Goal: Book appointment/travel/reservation

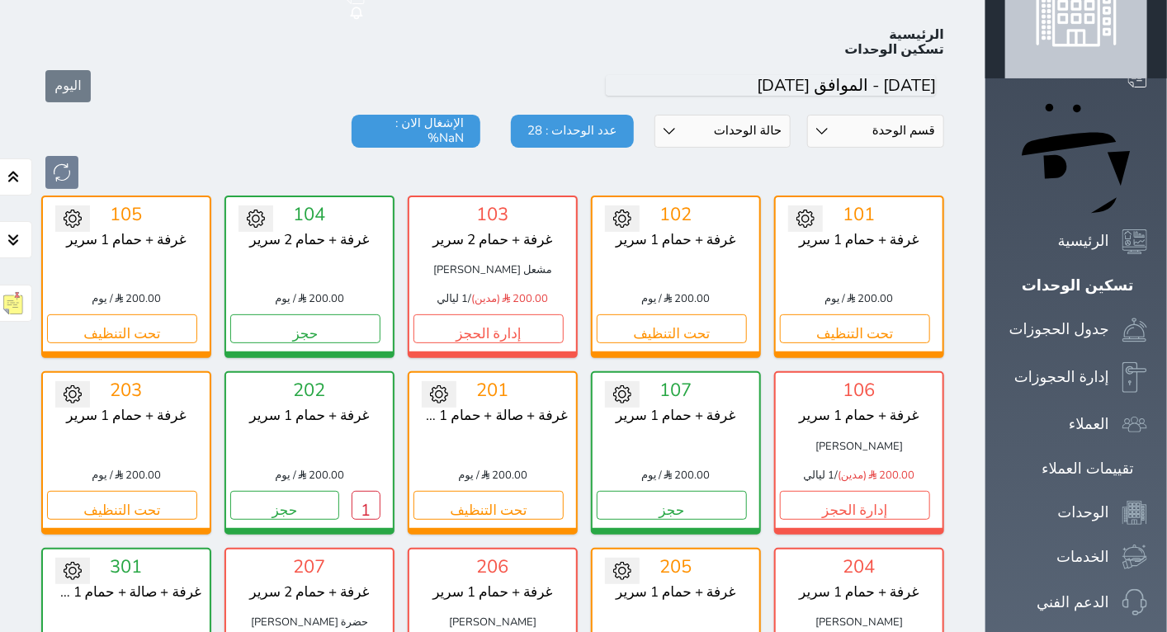
scroll to position [431, 0]
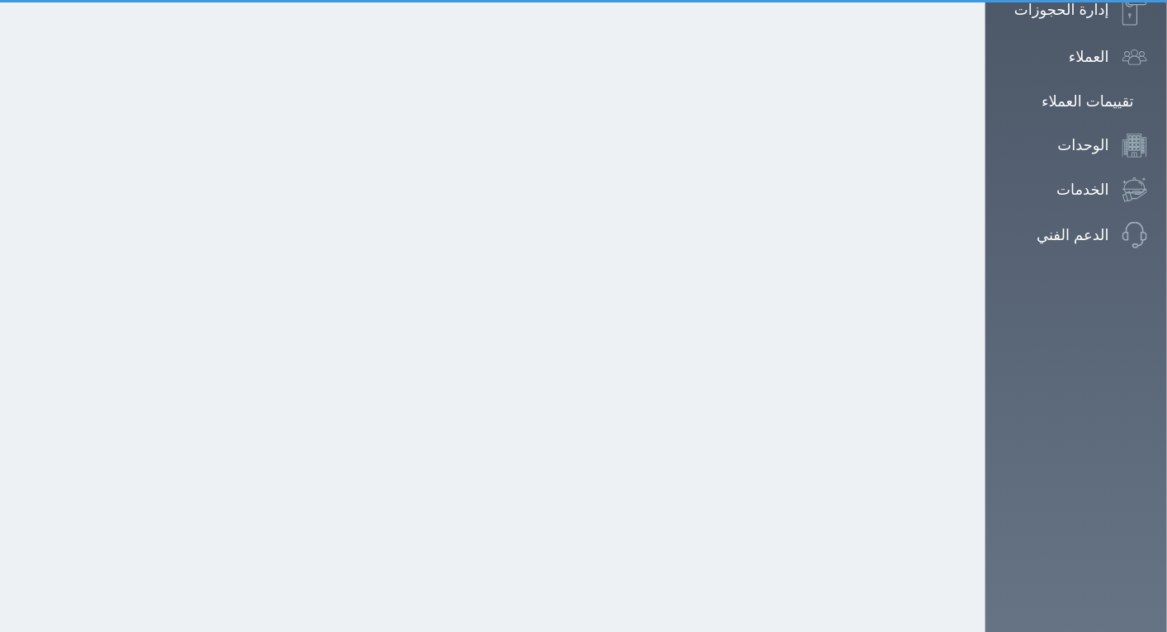
scroll to position [141, 0]
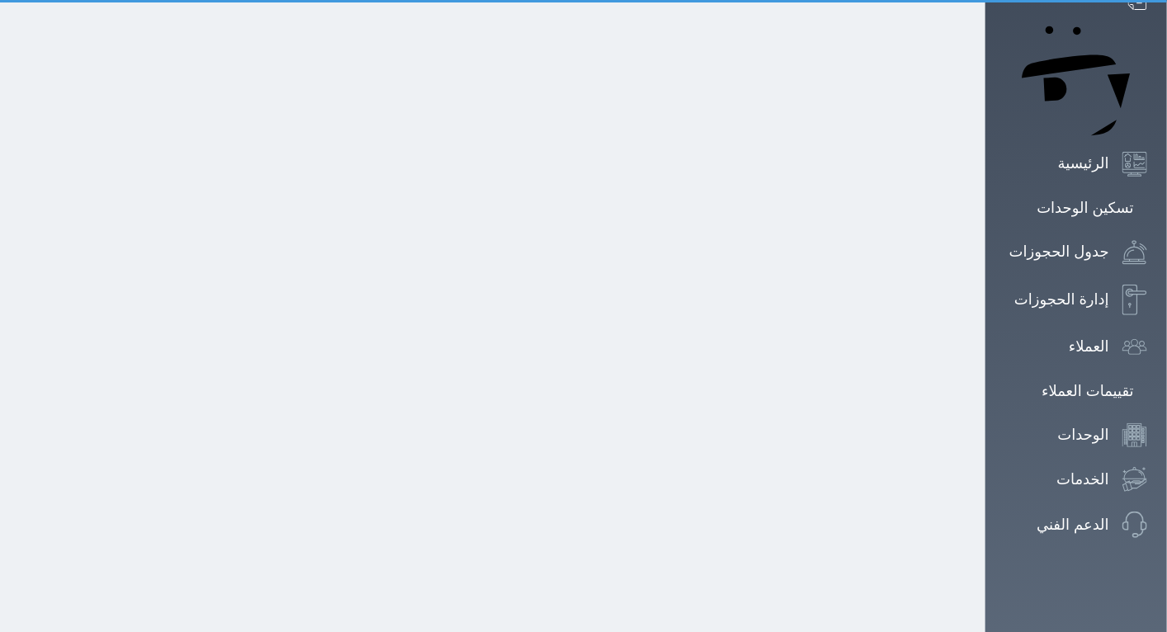
select select "1"
select select
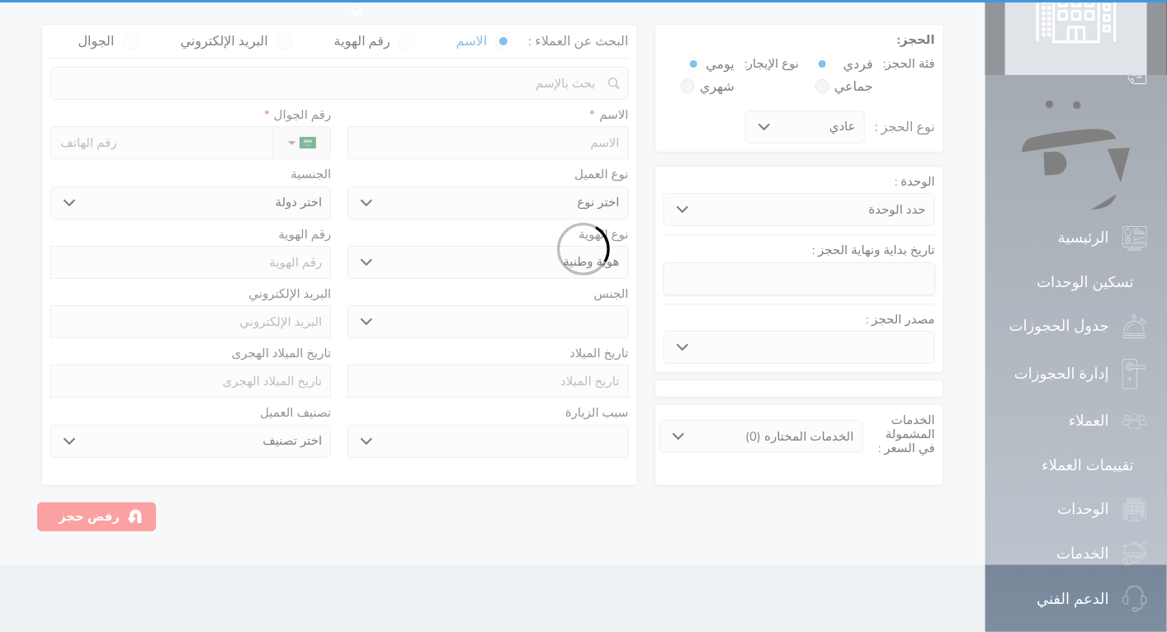
scroll to position [0, 0]
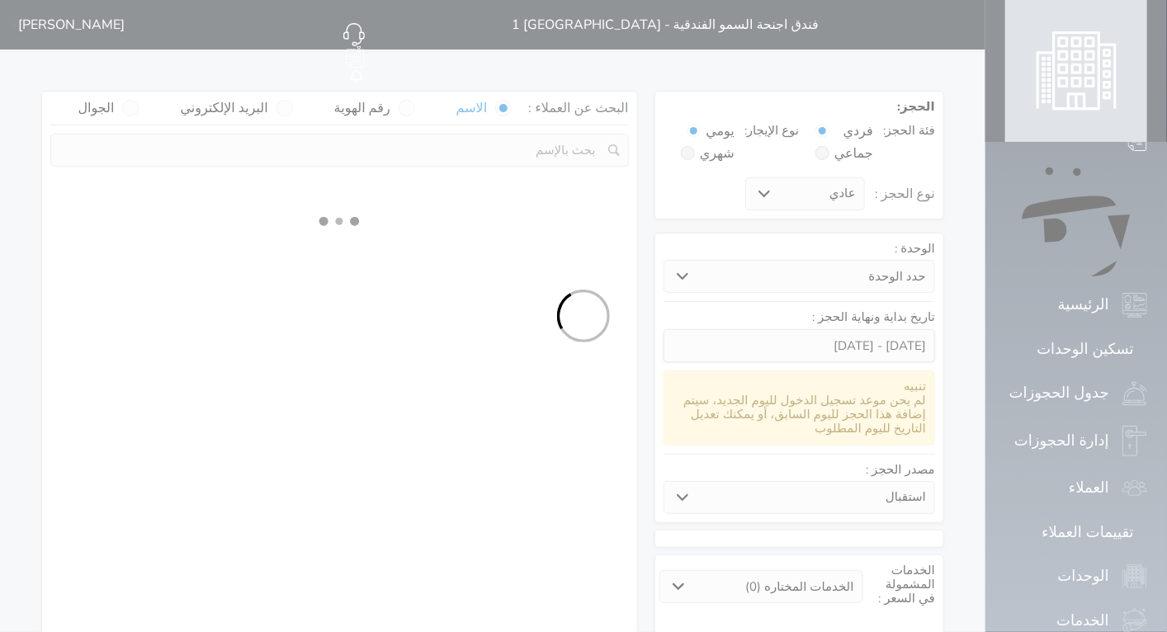
select select
select select "1"
select select "113"
select select "1"
select select
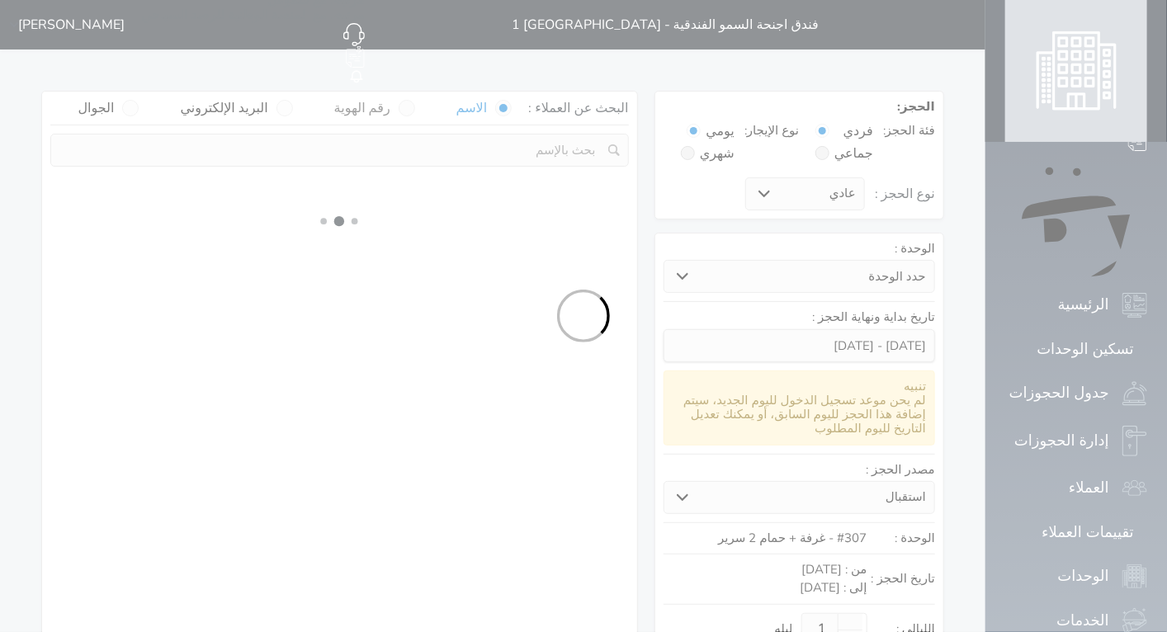
select select "7"
select select
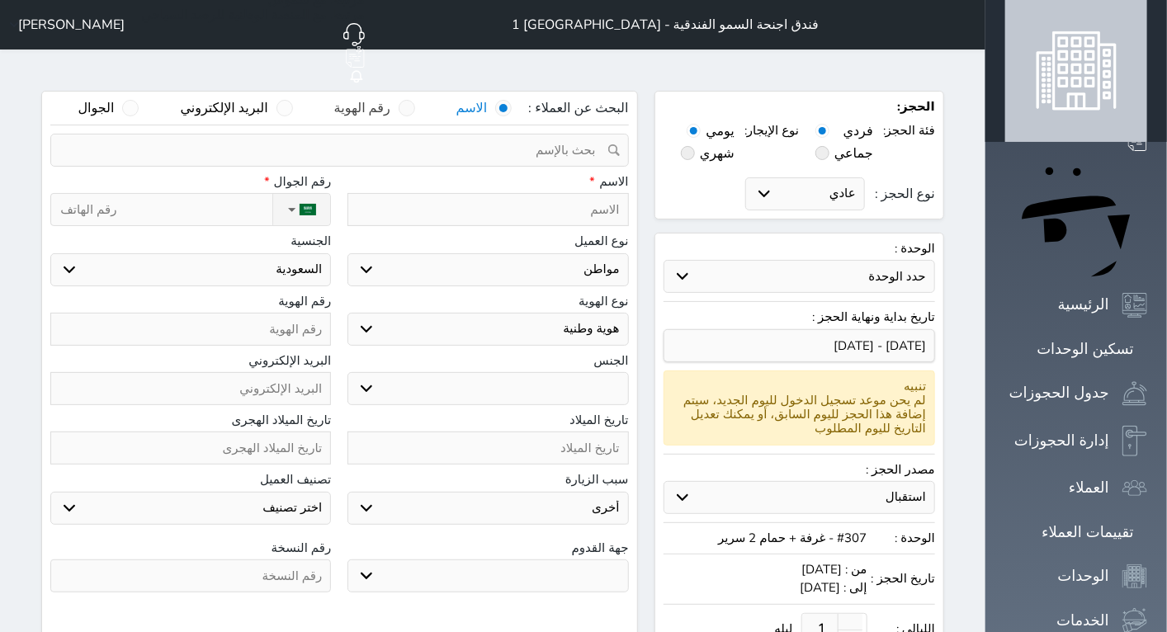
select select
click at [415, 100] on span at bounding box center [407, 108] width 17 height 17
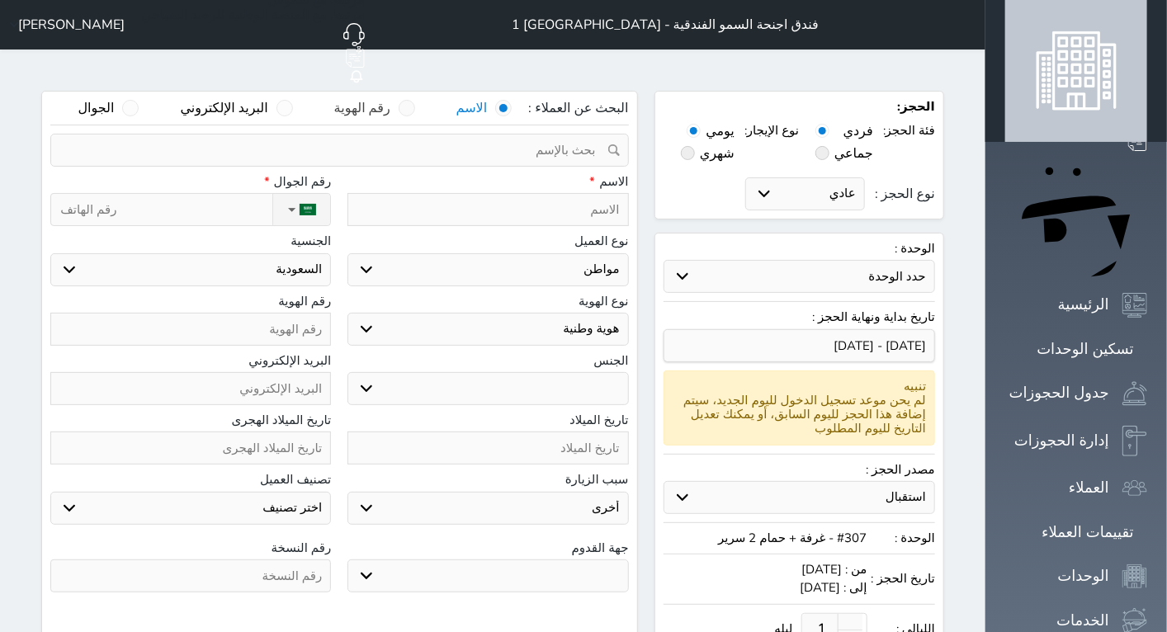
click at [390, 100] on input "رقم الهوية" at bounding box center [390, 116] width 0 height 33
select select
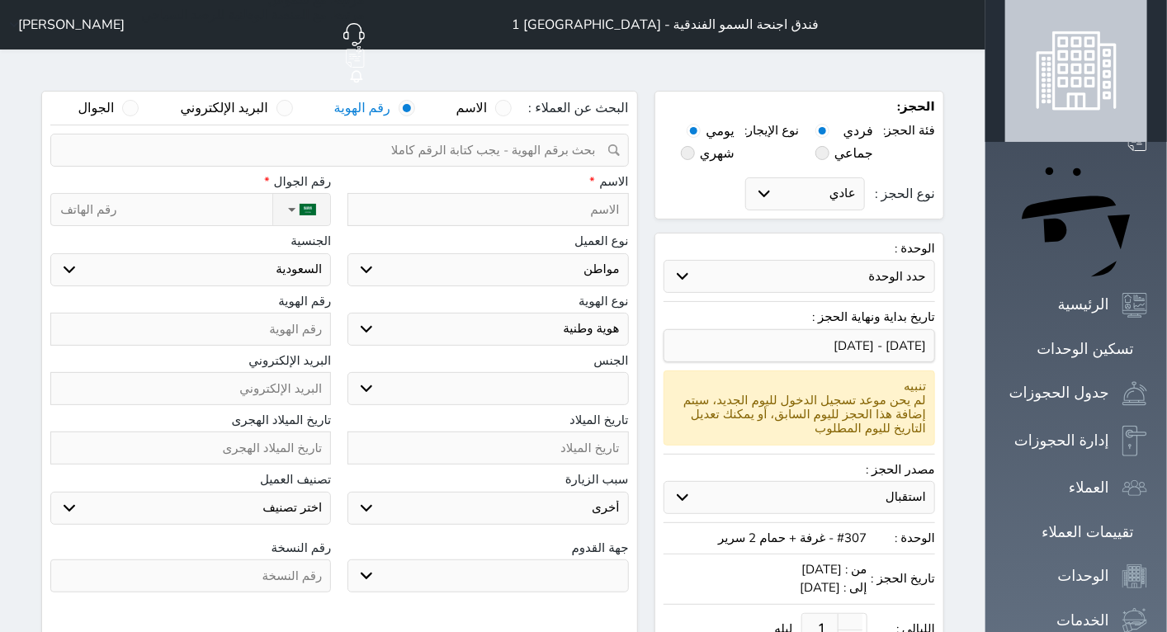
click at [501, 135] on input "text" at bounding box center [334, 150] width 541 height 31
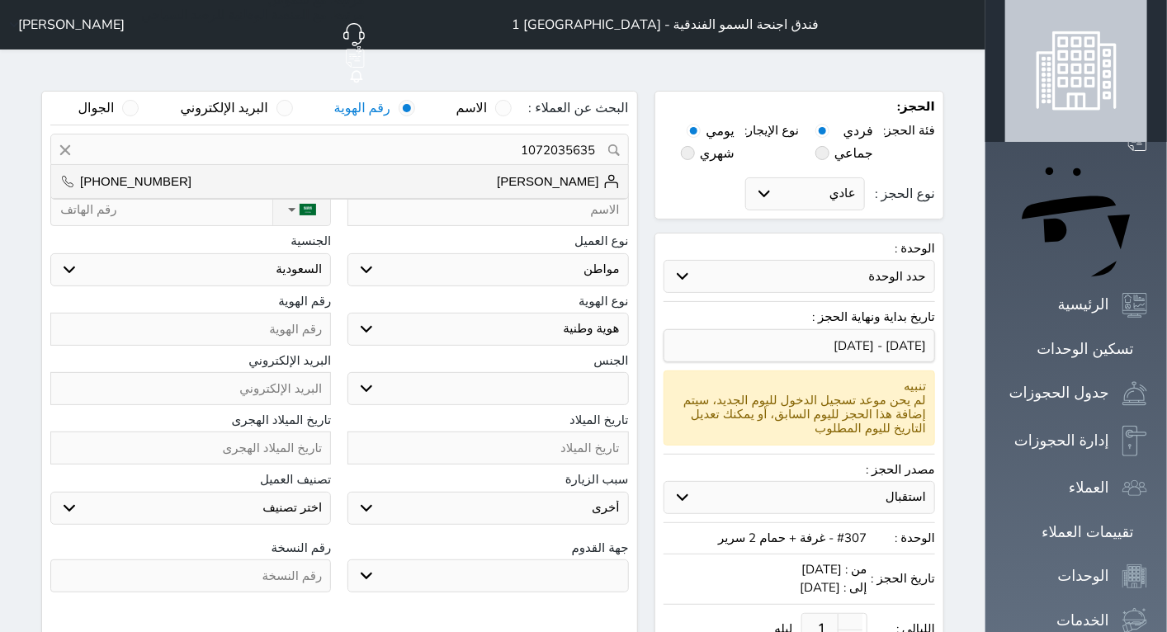
drag, startPoint x: 590, startPoint y: 154, endPoint x: 592, endPoint y: 185, distance: 30.6
click at [591, 173] on span "[PERSON_NAME]" at bounding box center [558, 181] width 122 height 17
type input "[PERSON_NAME] || [PHONE_NUMBER]"
type input "[PERSON_NAME]"
type input "[PHONE_NUMBER]"
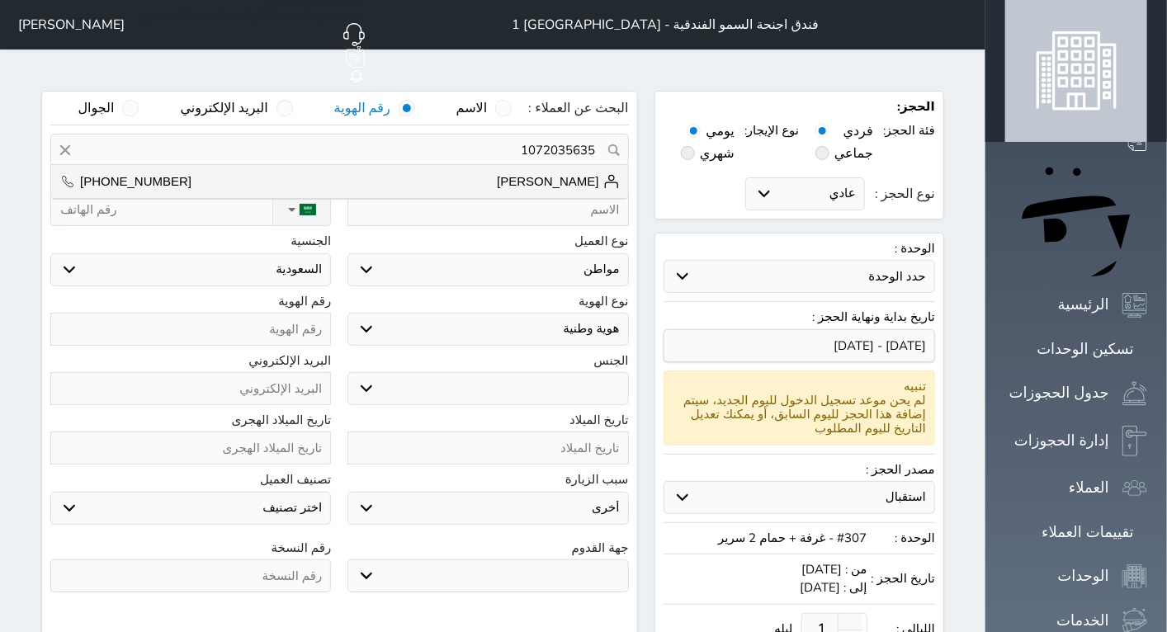
type input "1072035635"
select select "[DEMOGRAPHIC_DATA]"
type input "[DATE]"
select select "9"
type input "6"
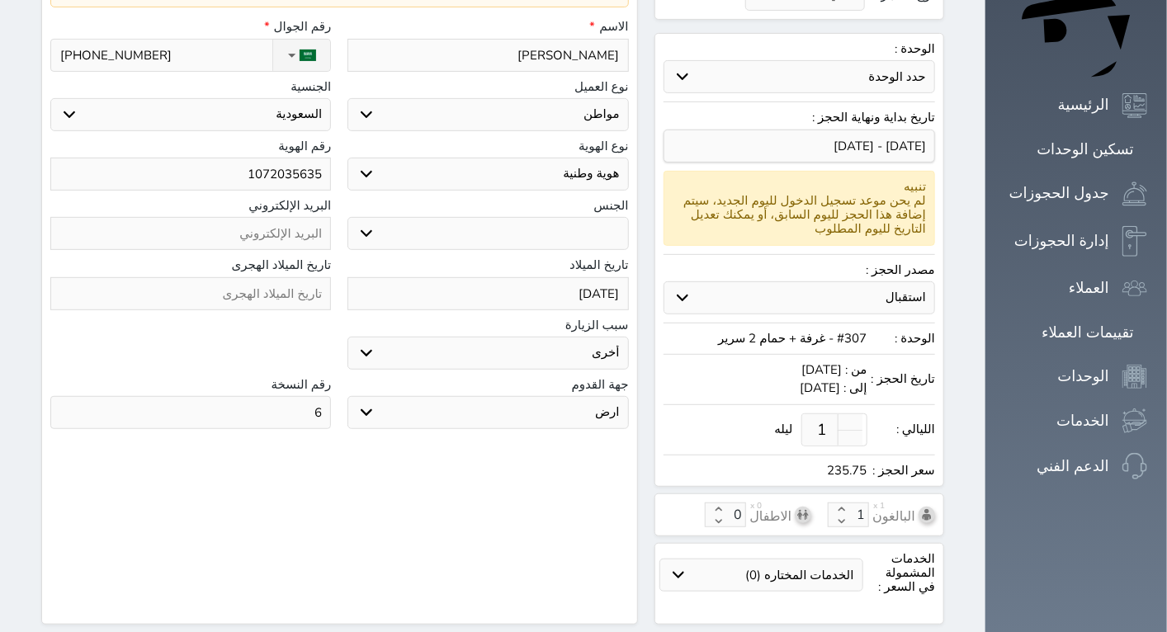
scroll to position [451, 0]
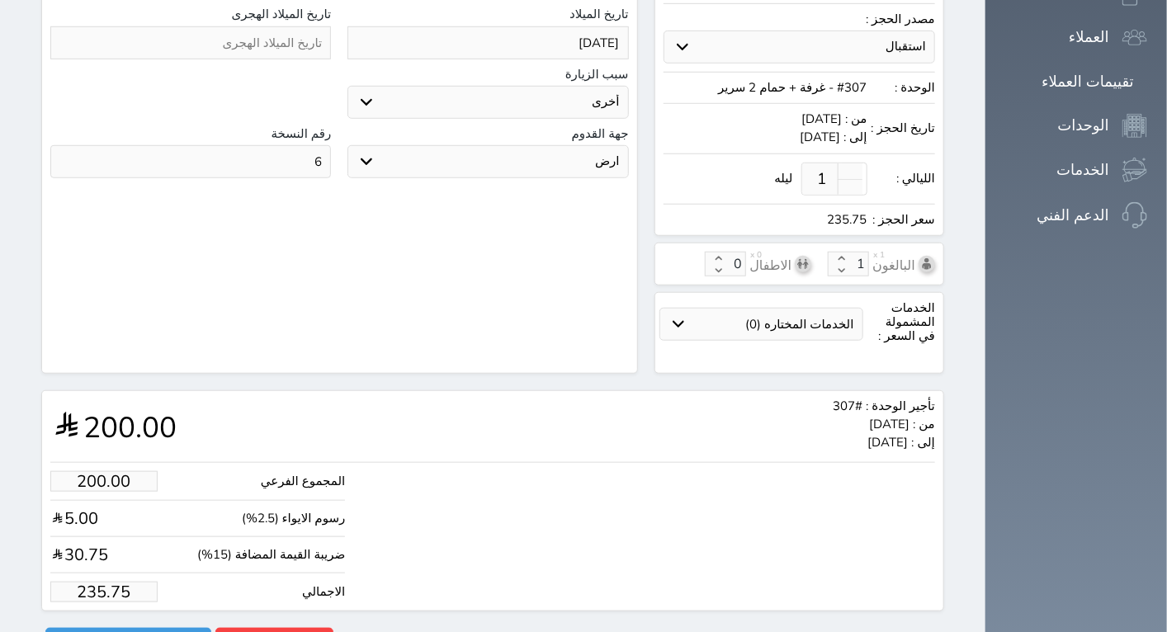
click at [111, 582] on input "235.75" at bounding box center [103, 592] width 107 height 21
type input "1.70"
type input "2"
type input "16.97"
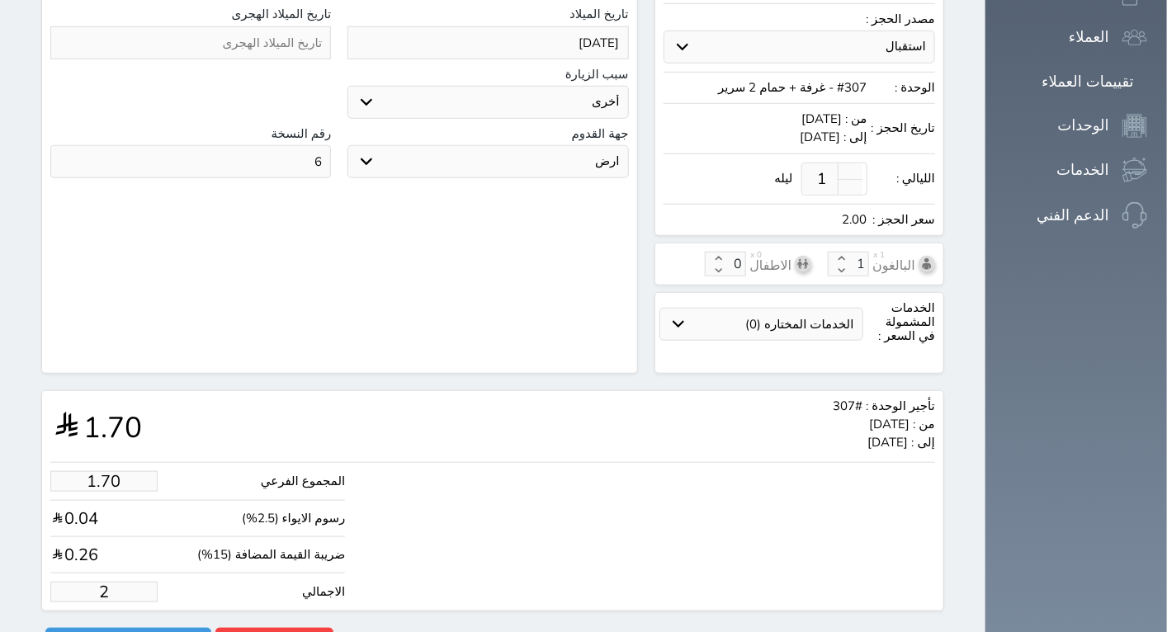
type input "20"
type input "169.67"
type input "200.00"
click at [133, 628] on button "حجز" at bounding box center [128, 642] width 166 height 29
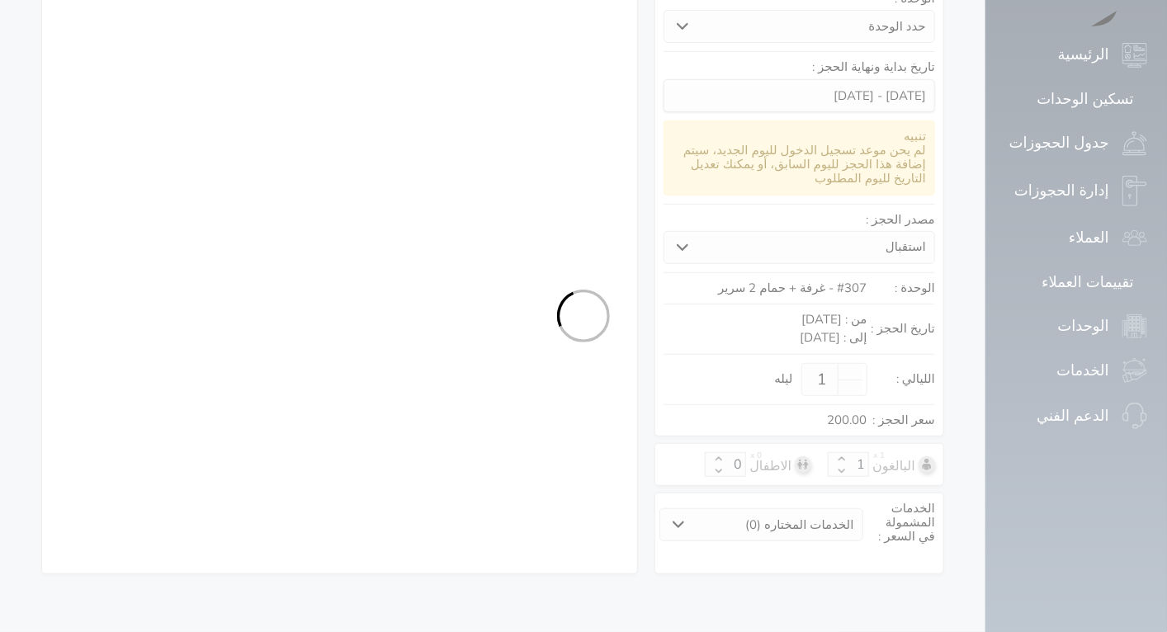
select select "1"
select select "113"
select select "1"
select select "7"
select select "9"
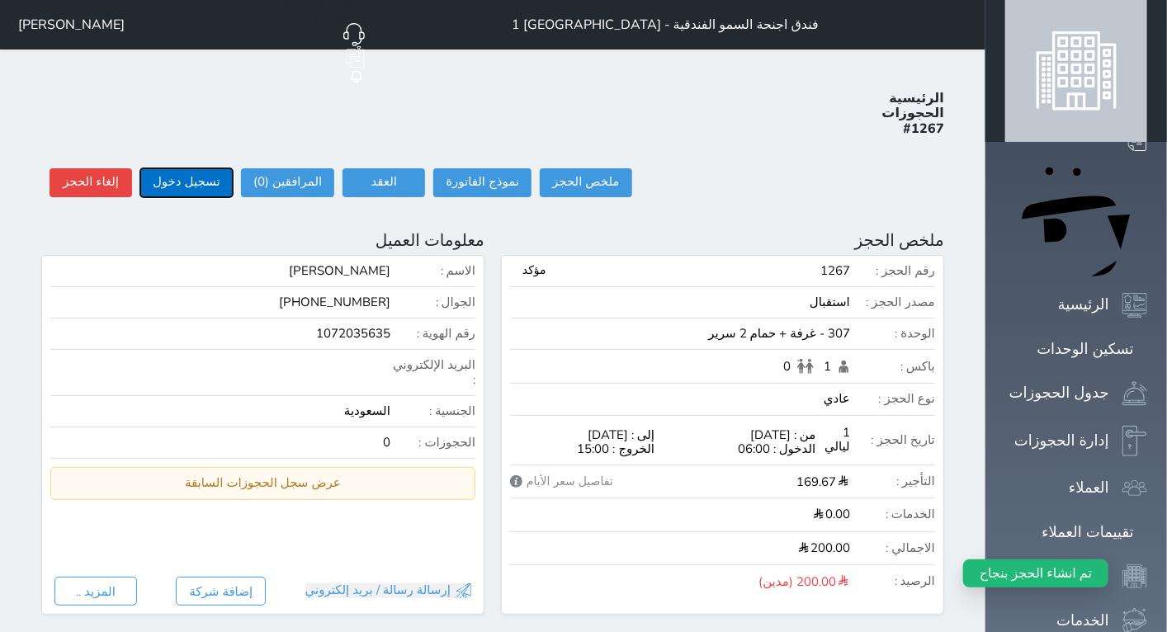
click at [173, 168] on button "تسجيل دخول" at bounding box center [186, 182] width 92 height 29
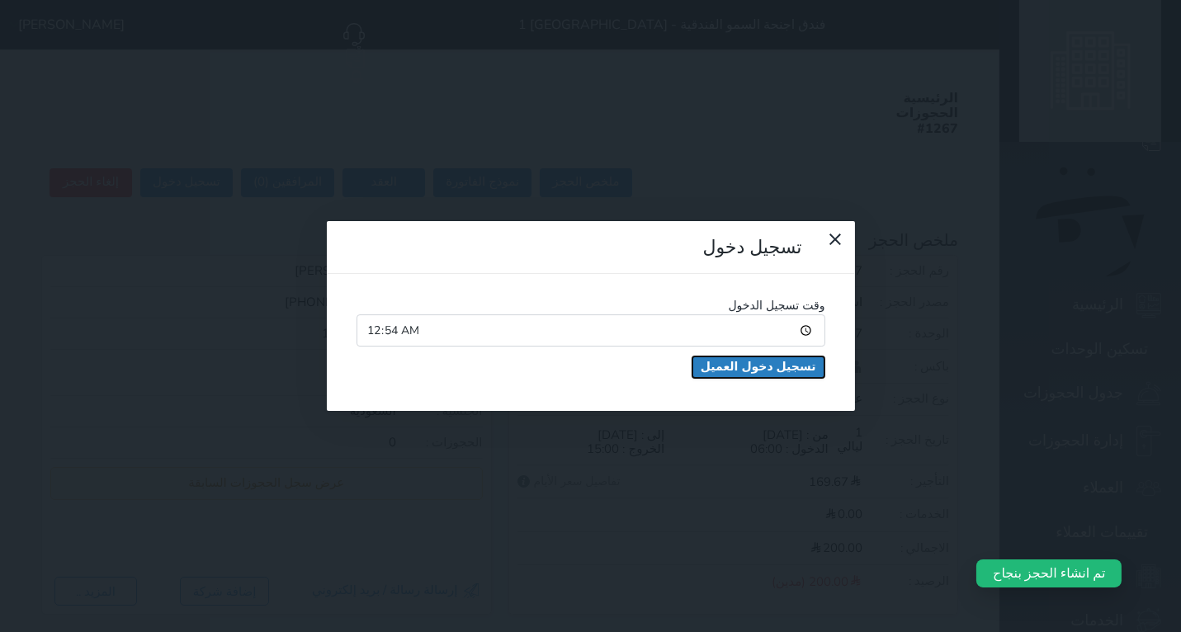
click at [745, 357] on button "تسجيل دخول العميل" at bounding box center [759, 367] width 132 height 21
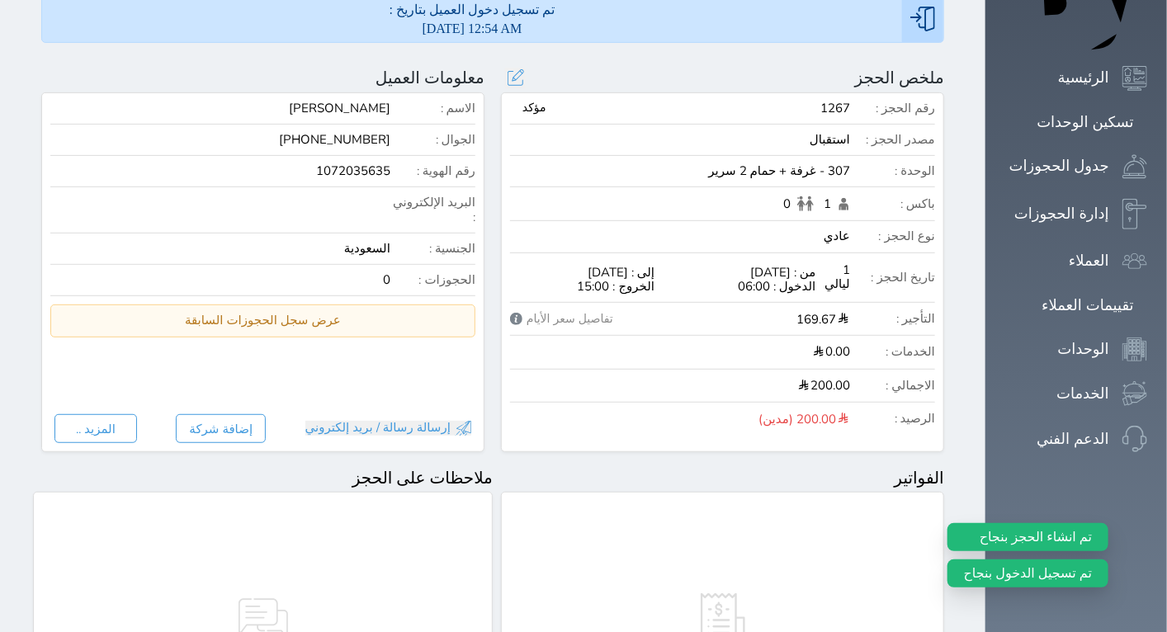
scroll to position [495, 0]
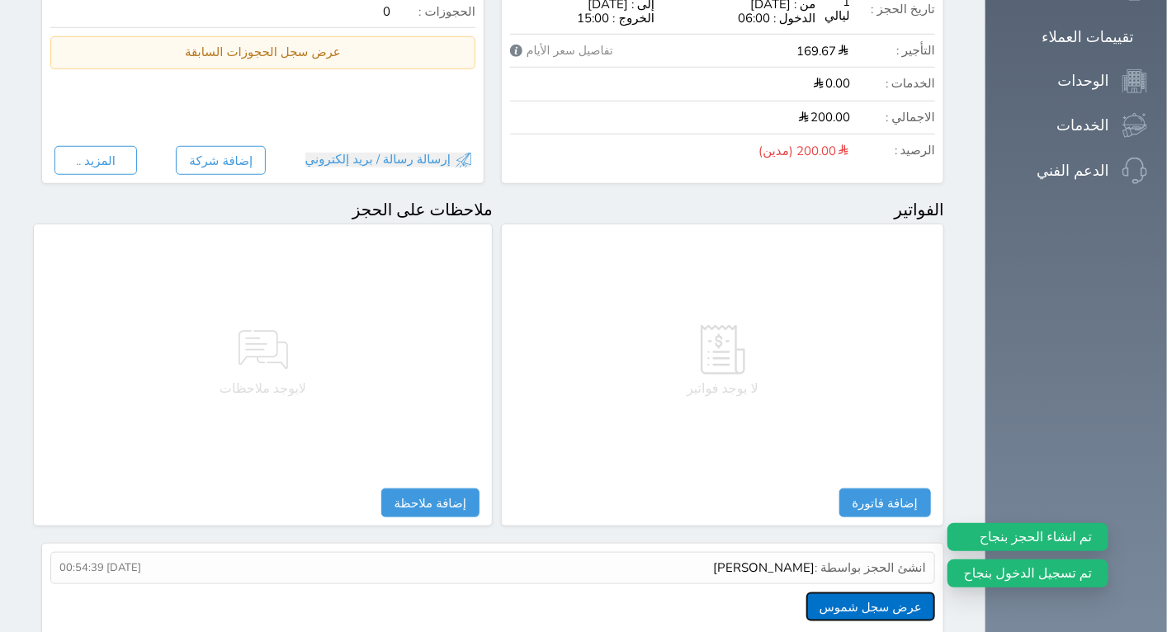
click at [927, 593] on button "عرض سجل شموس" at bounding box center [871, 607] width 129 height 29
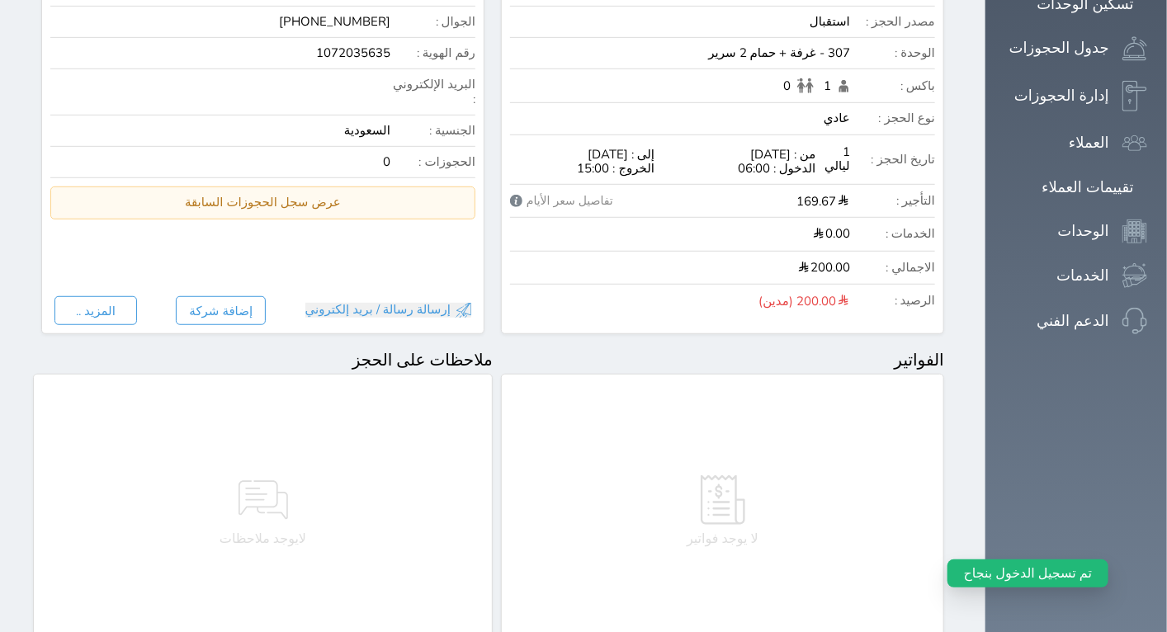
scroll to position [0, 0]
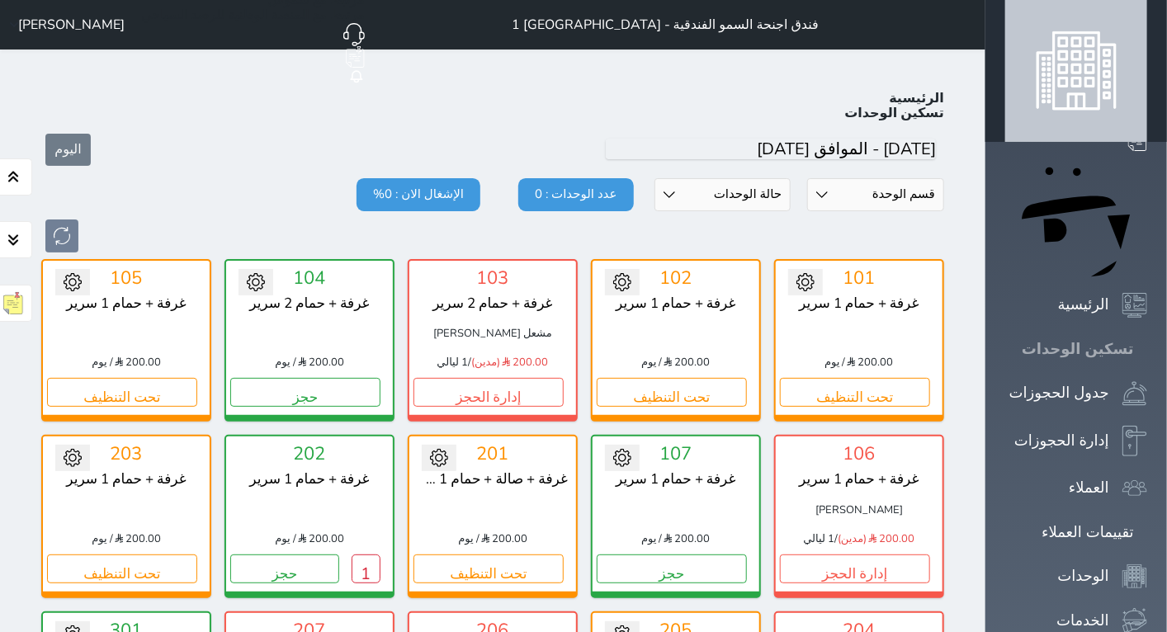
scroll to position [64, 0]
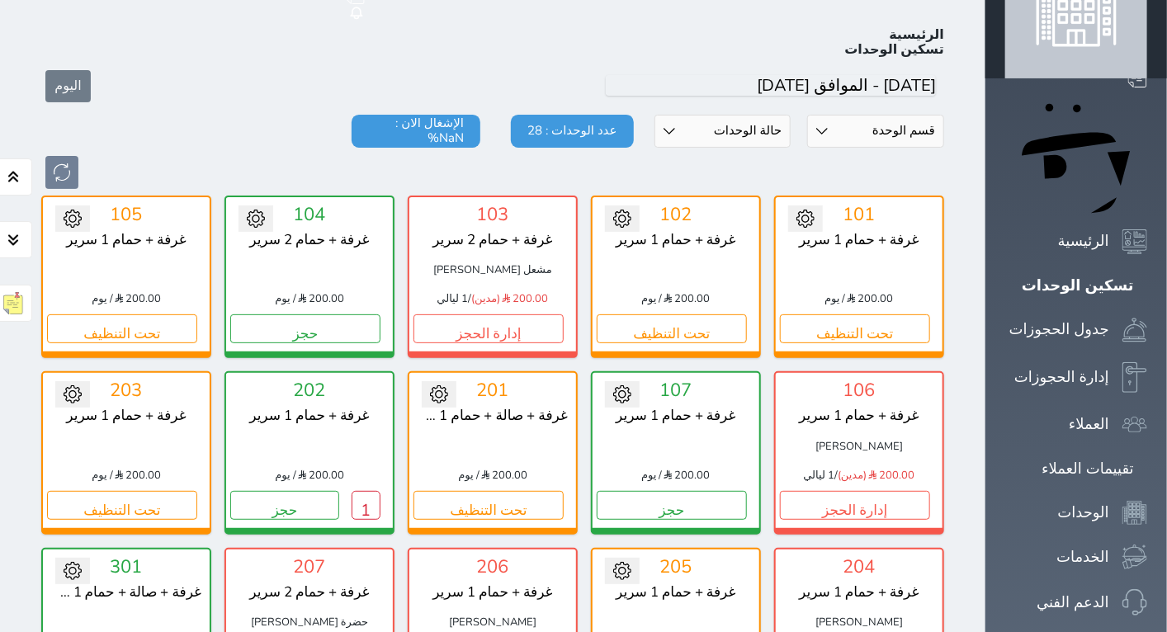
click at [739, 590] on icon at bounding box center [747, 598] width 17 height 17
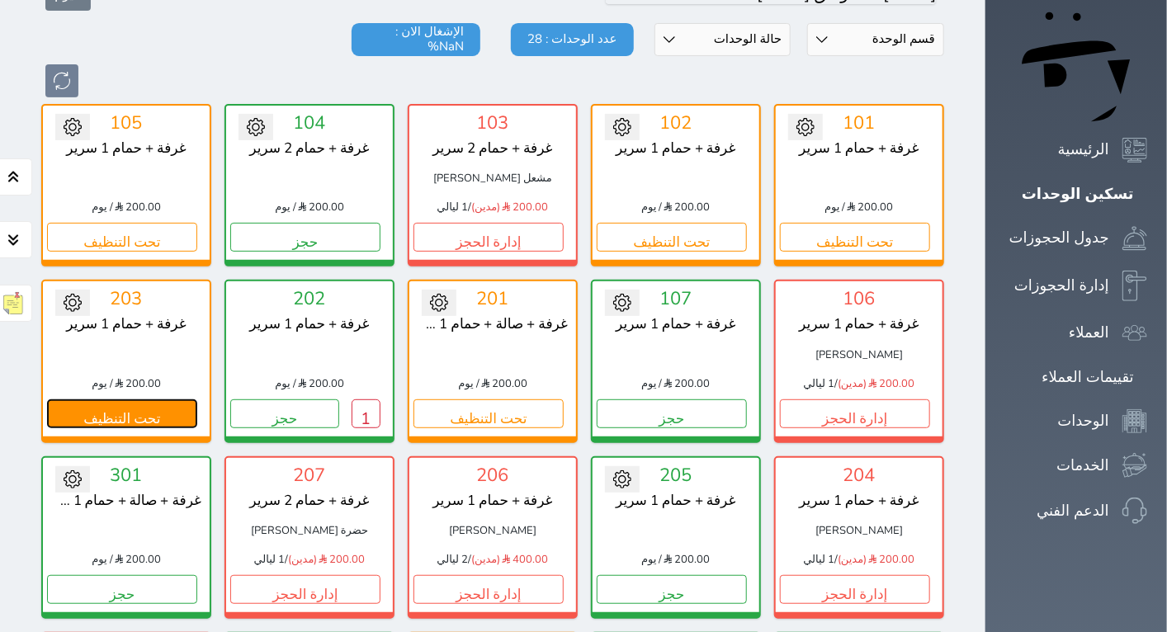
click at [197, 400] on button "تحت التنظيف" at bounding box center [122, 414] width 150 height 29
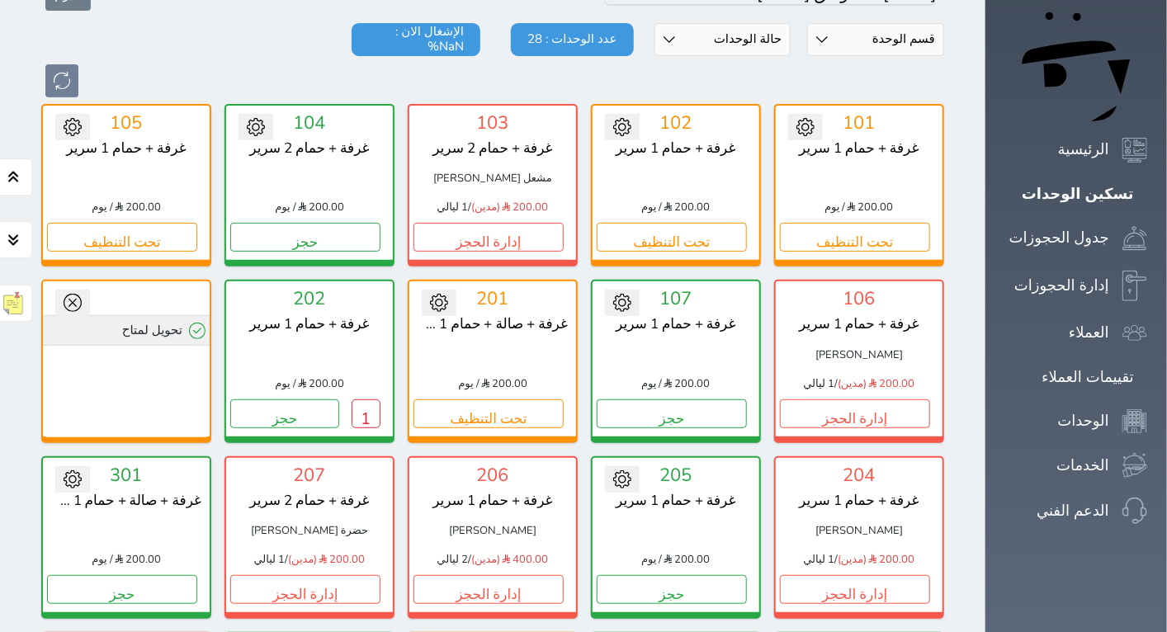
click at [206, 323] on icon at bounding box center [197, 331] width 17 height 17
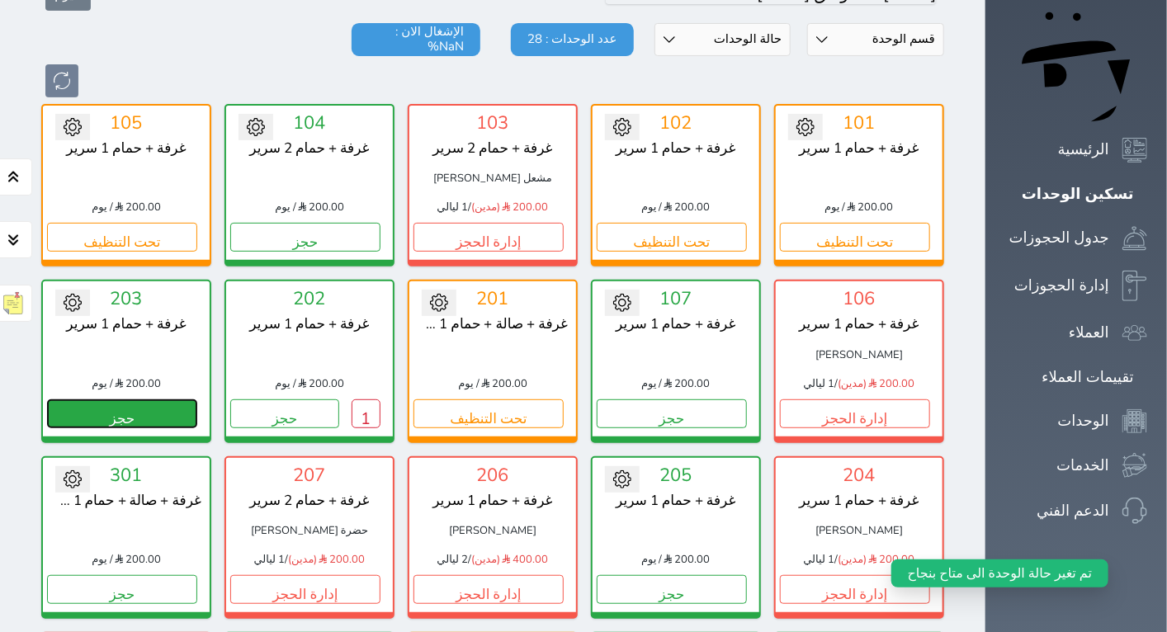
click at [197, 400] on button "حجز" at bounding box center [122, 414] width 150 height 29
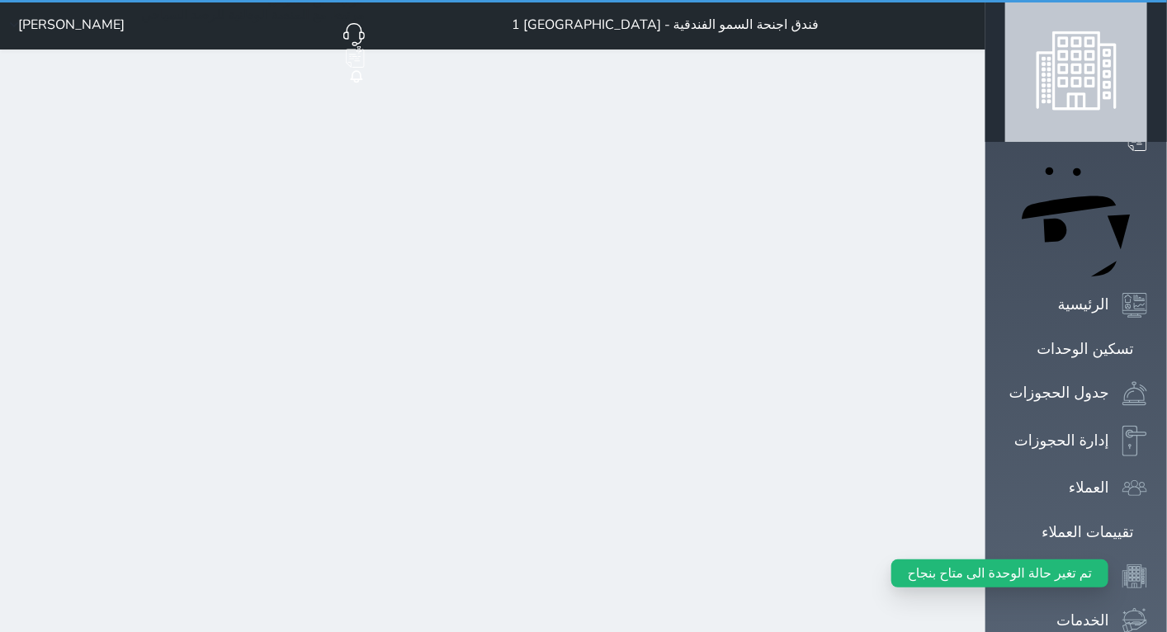
select select "1"
select select
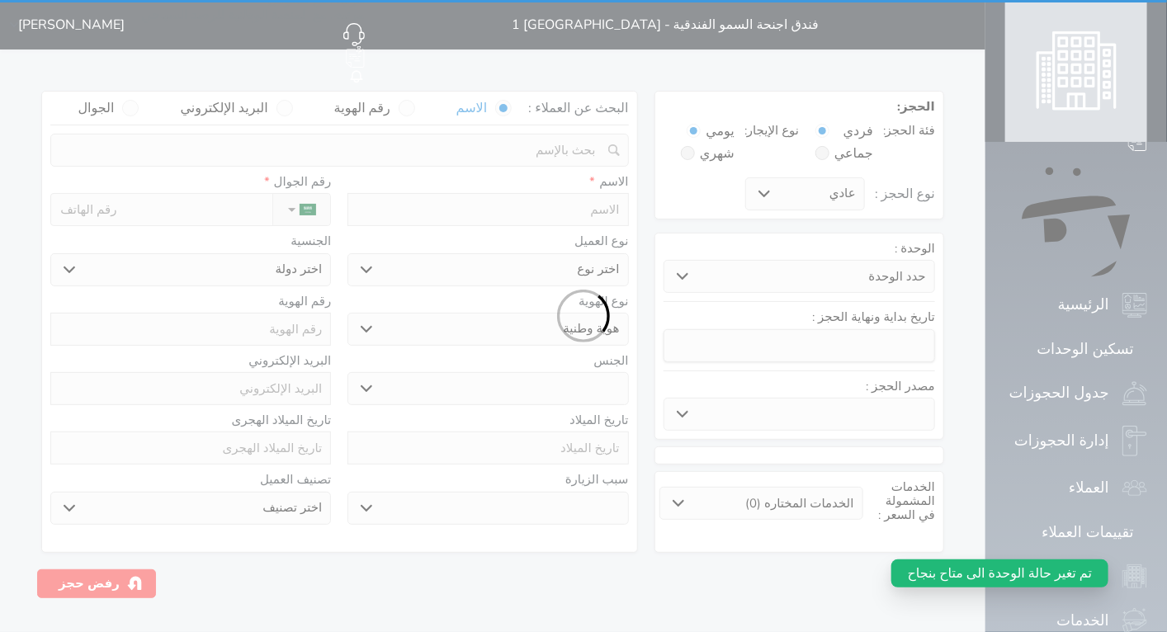
select select
select select "33213"
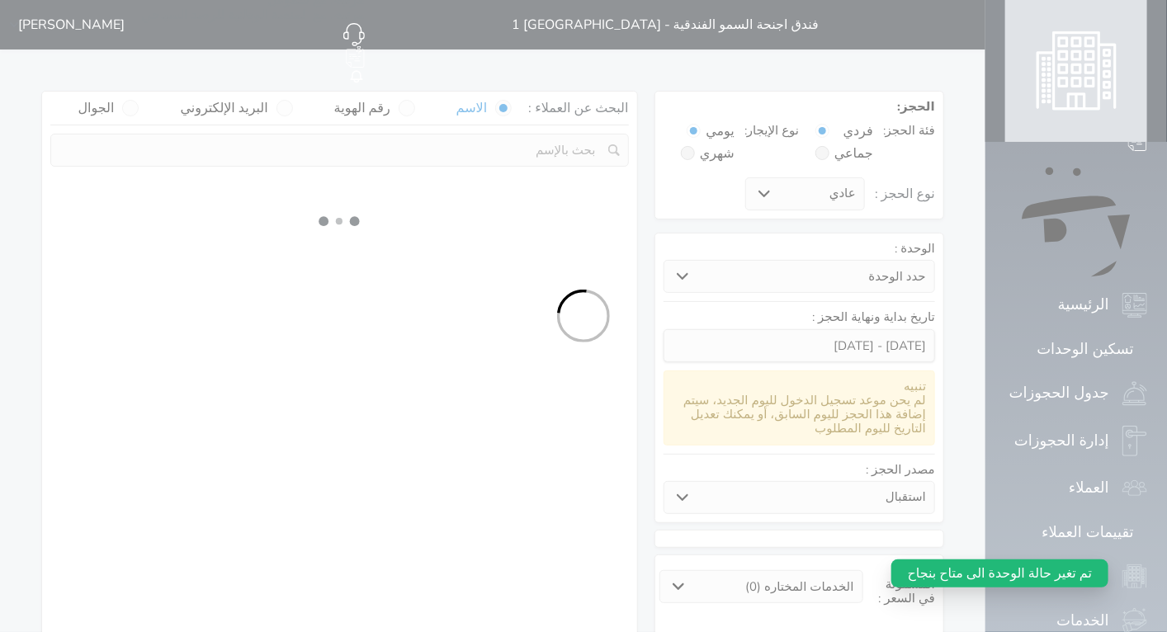
select select
select select "1"
select select "113"
select select "1"
select select
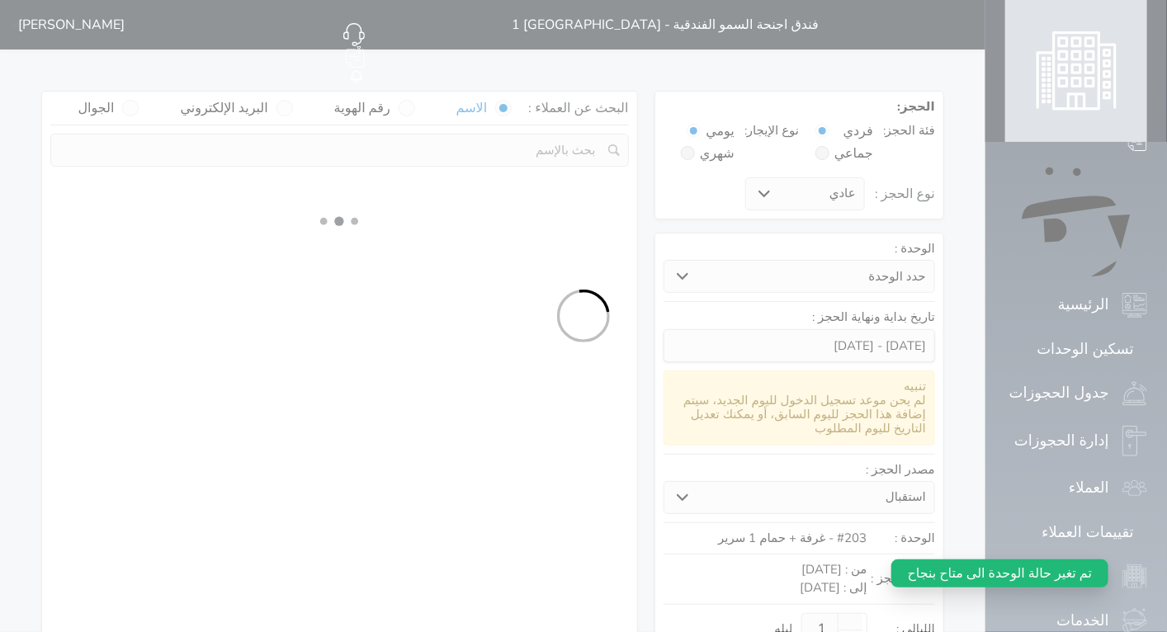
select select "7"
select select
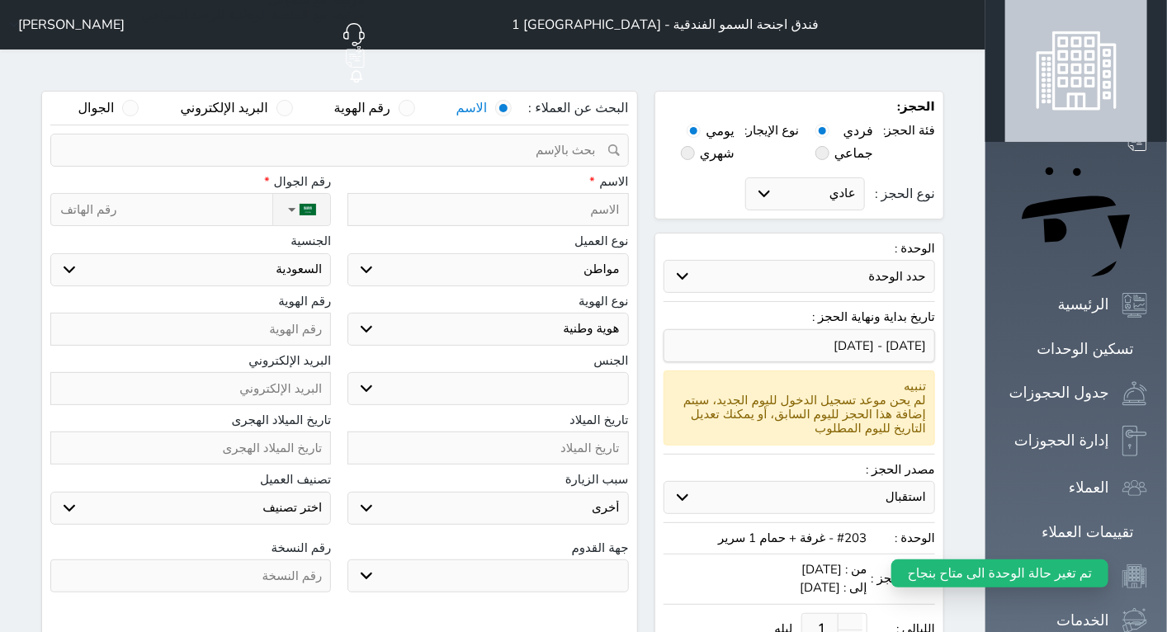
select select
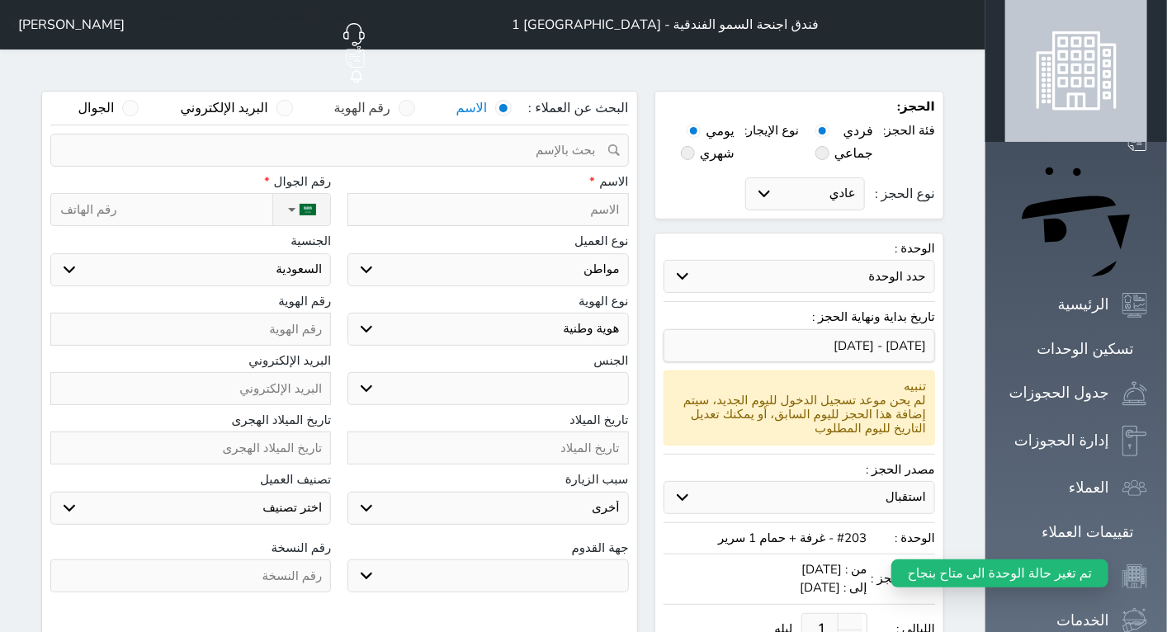
select select
click at [415, 100] on span at bounding box center [407, 108] width 17 height 17
click at [390, 100] on input "رقم الهوية" at bounding box center [390, 116] width 0 height 33
select select
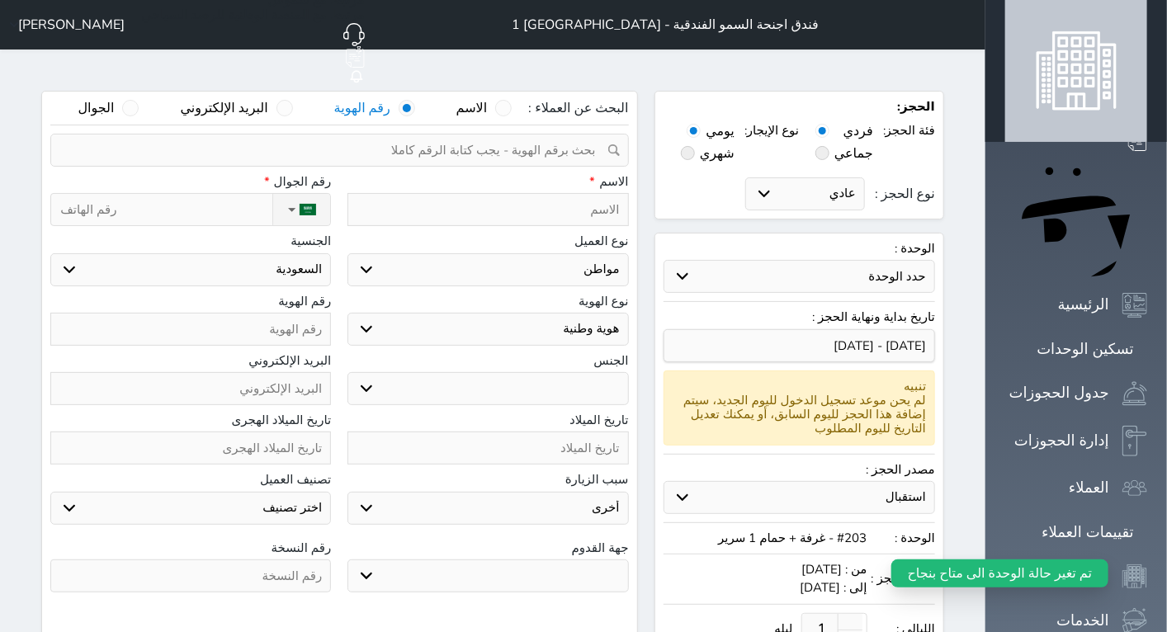
click at [504, 135] on input "text" at bounding box center [334, 150] width 541 height 31
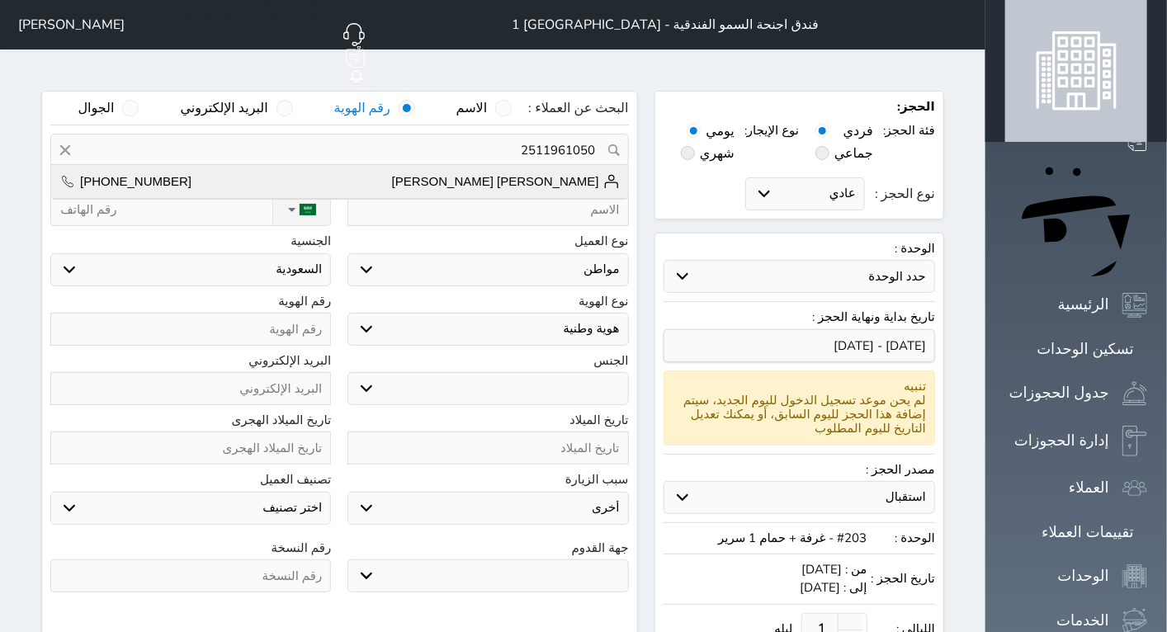
click at [589, 173] on span "[PERSON_NAME] [PERSON_NAME]" at bounding box center [506, 181] width 228 height 17
type input "[PERSON_NAME] || [PHONE_NUMBER]"
type input "[PERSON_NAME] [PERSON_NAME]"
type input "[PHONE_NUMBER]"
select select "4"
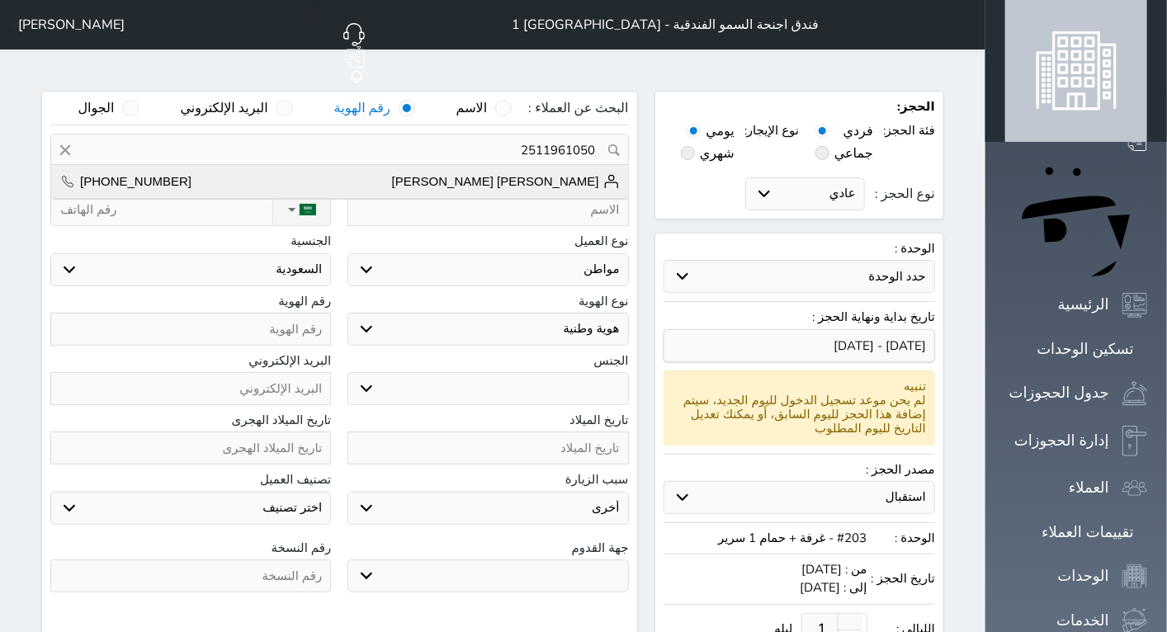
type input "2511961050"
select select "[DEMOGRAPHIC_DATA]"
type input "[DATE]"
select select "9"
type input "1"
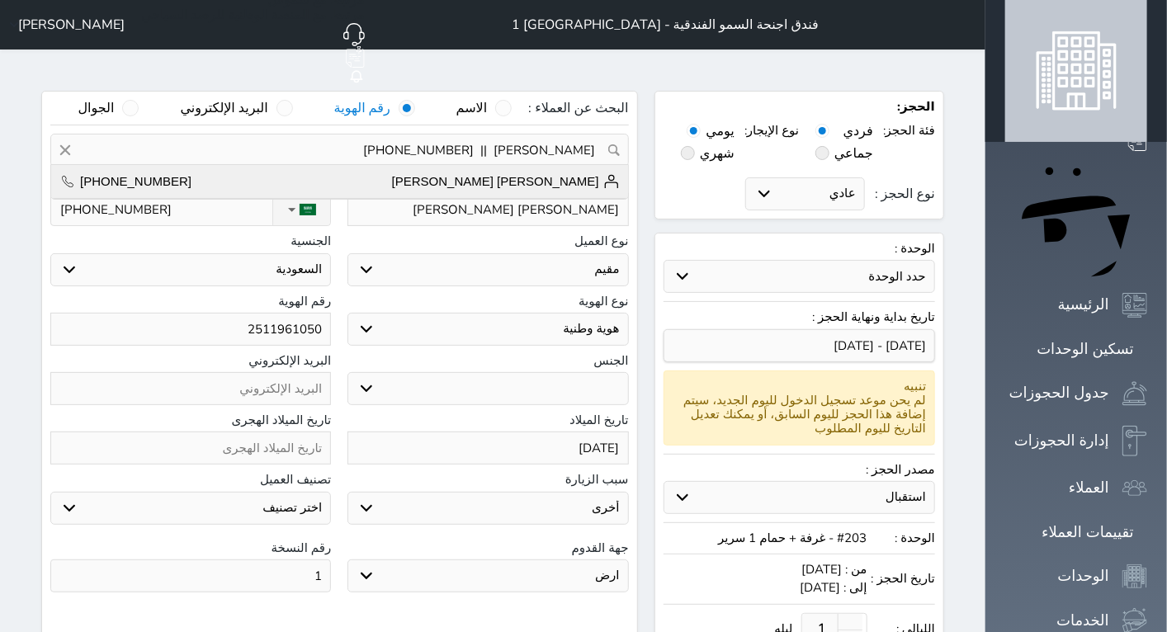
select select "304"
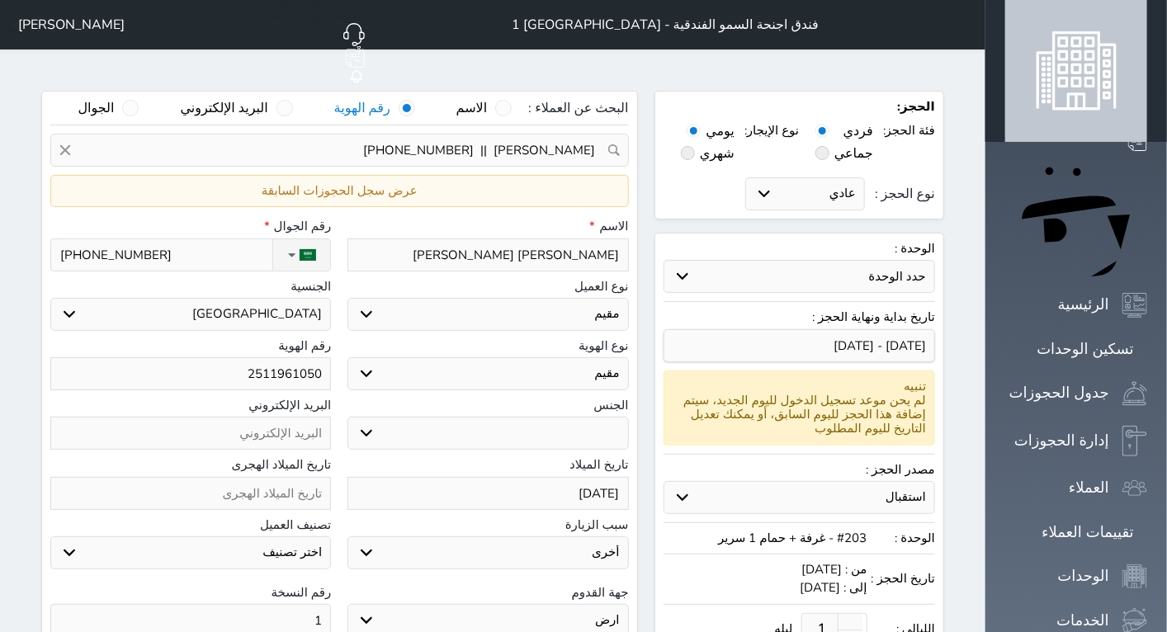
scroll to position [451, 0]
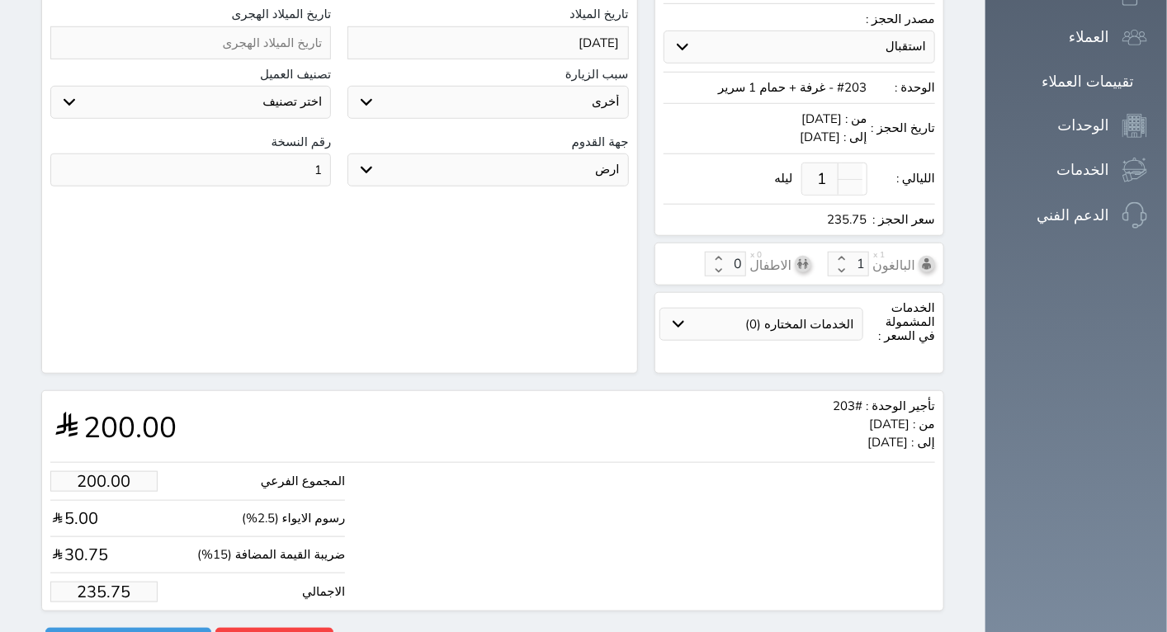
click at [116, 582] on input "235.75" at bounding box center [103, 592] width 107 height 21
type input "1.70"
type input "2"
type input "16.97"
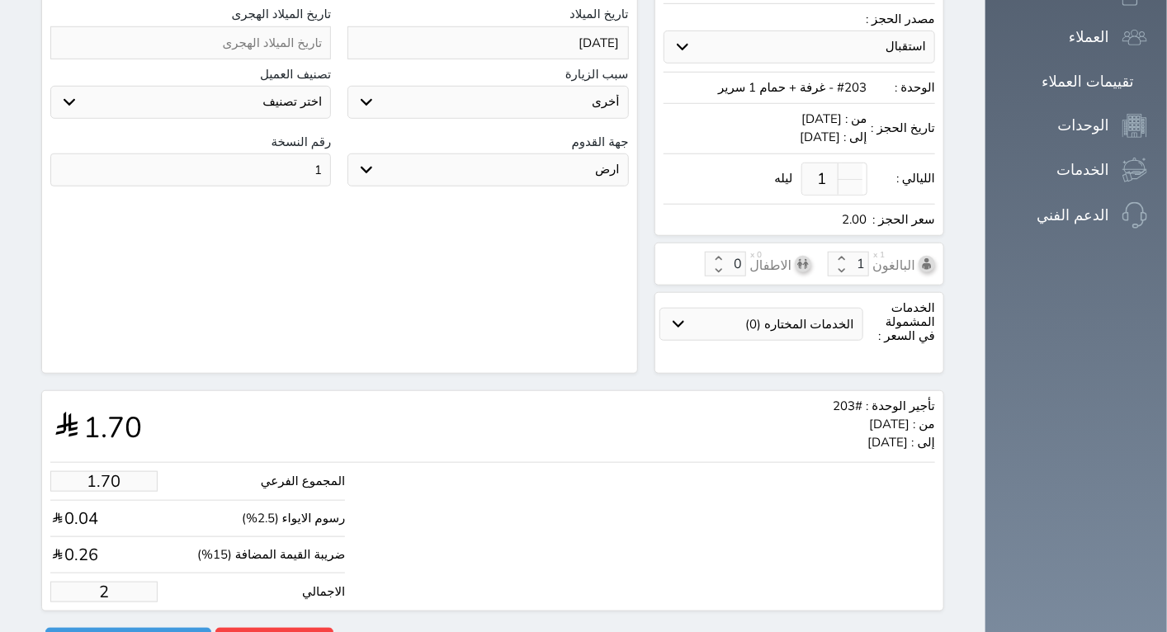
type input "20"
type input "169.67"
type input "200.00"
click at [169, 628] on button "حجز" at bounding box center [128, 642] width 166 height 29
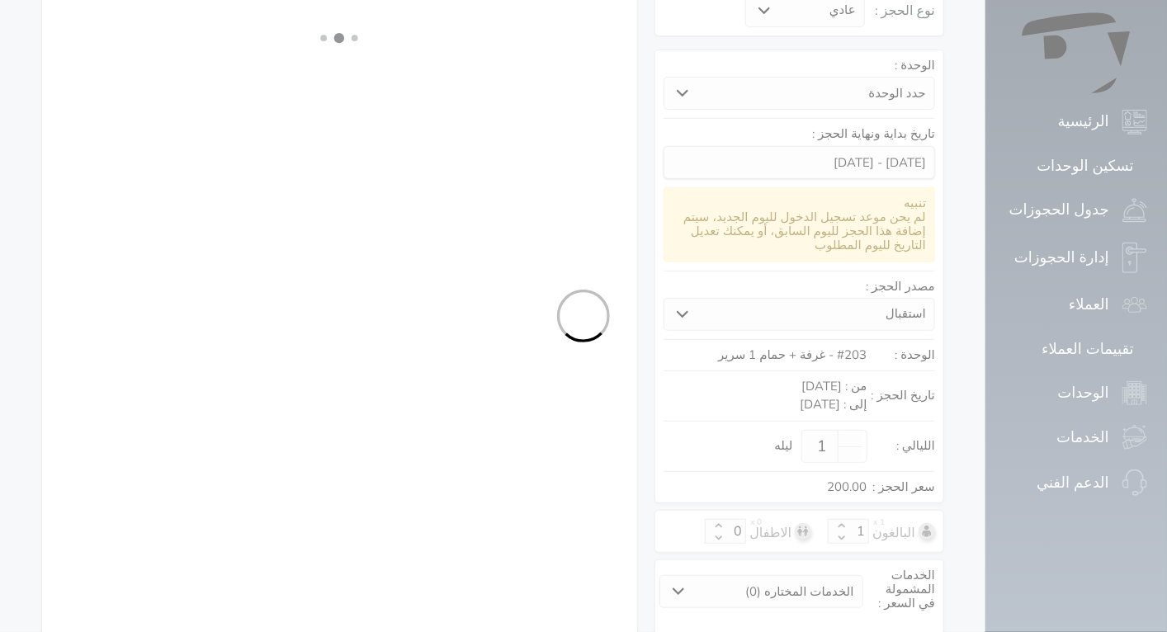
select select "4"
select select "304"
select select "4"
select select "7"
select select "9"
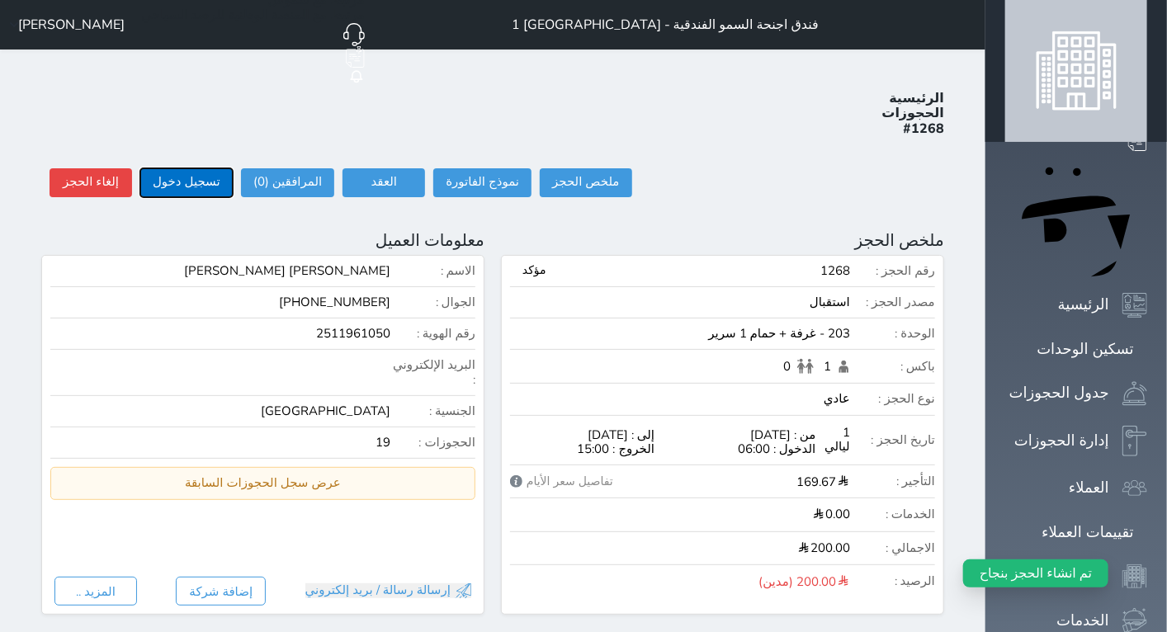
click at [149, 168] on button "تسجيل دخول" at bounding box center [186, 182] width 92 height 29
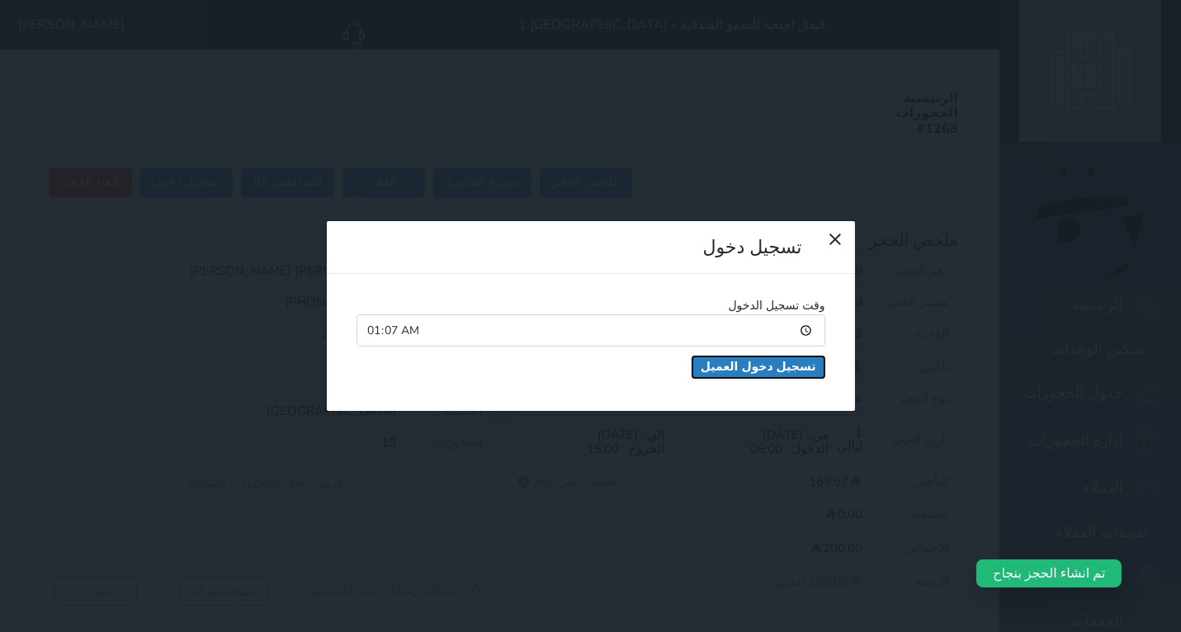
click at [738, 357] on button "تسجيل دخول العميل" at bounding box center [759, 367] width 132 height 21
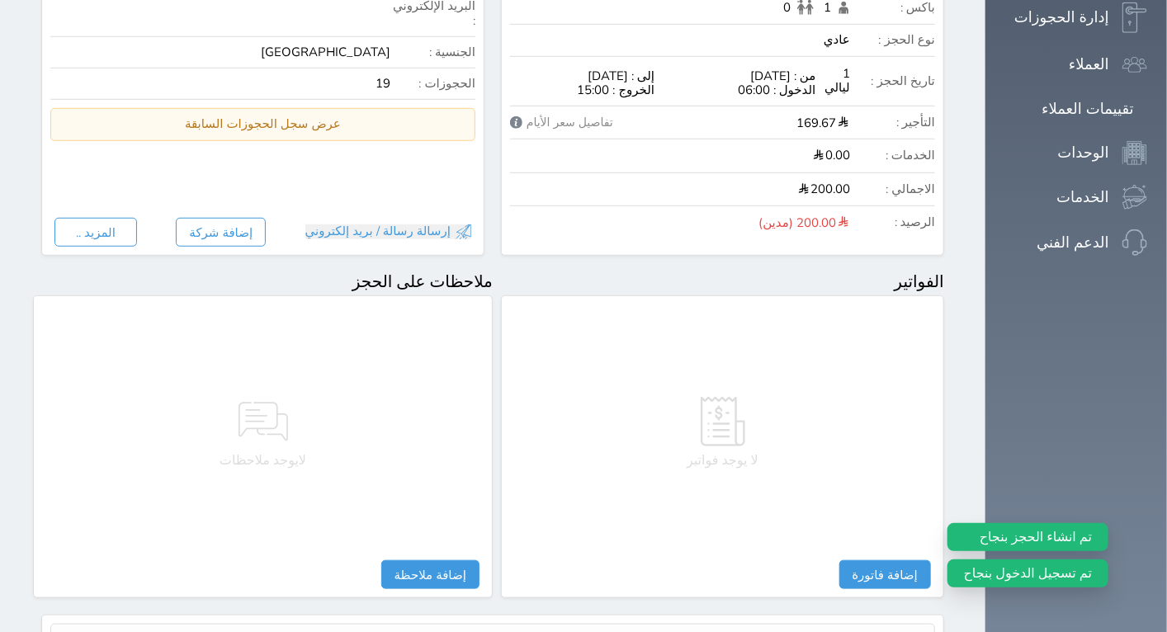
scroll to position [495, 0]
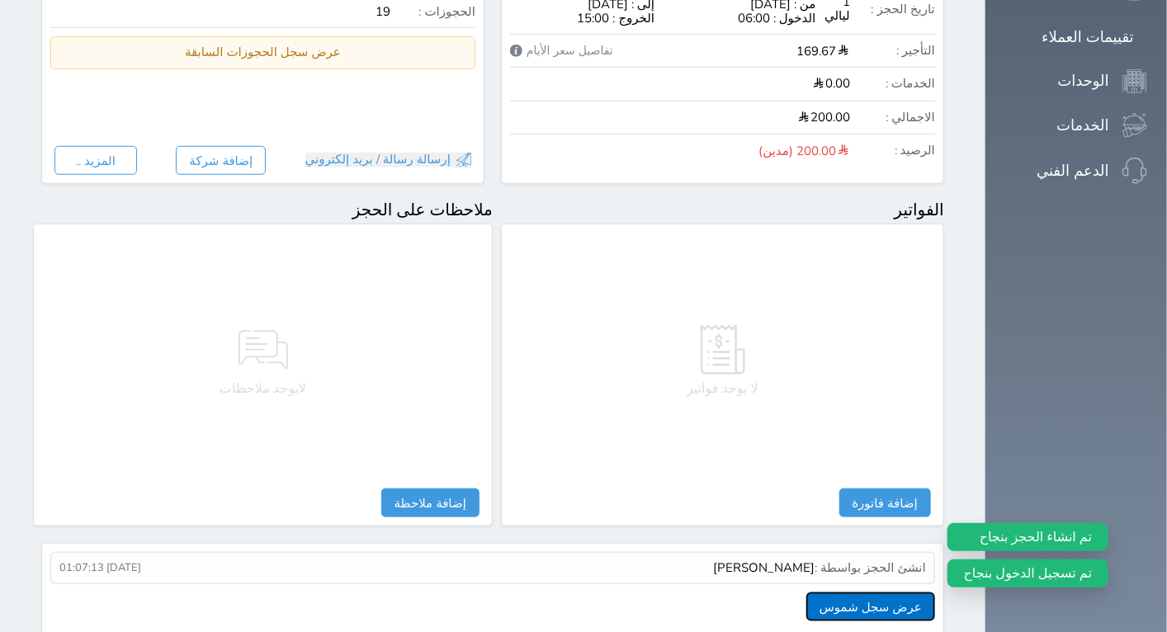
click at [925, 593] on button "عرض سجل شموس" at bounding box center [871, 607] width 129 height 29
click at [929, 593] on button "عرض سجل شموس" at bounding box center [871, 607] width 129 height 29
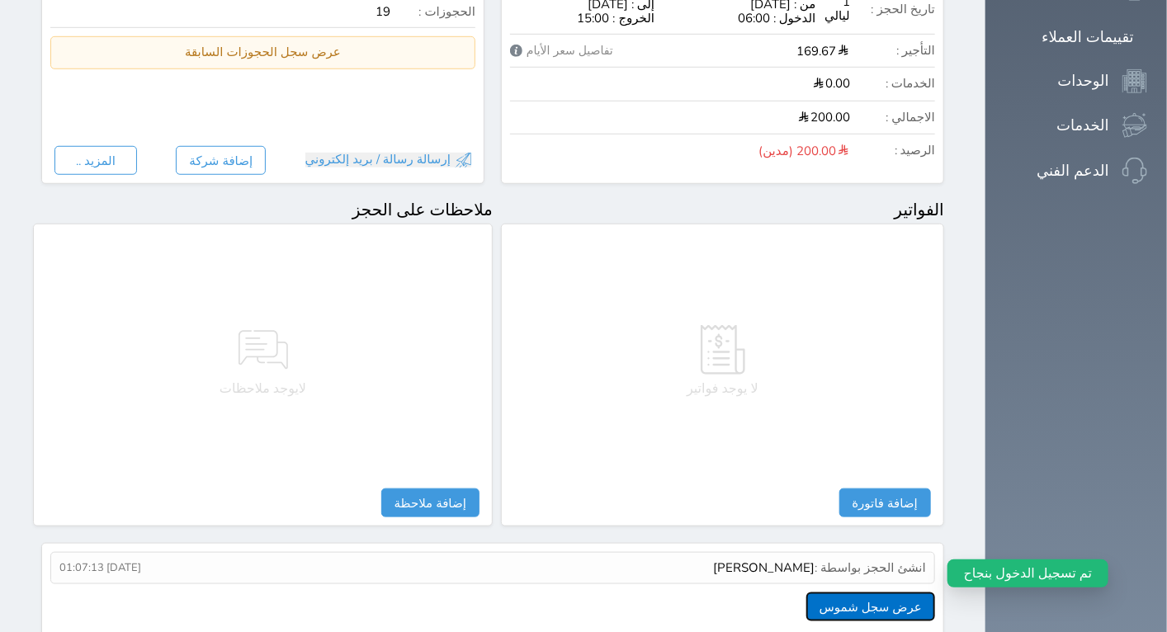
click at [929, 593] on button "عرض سجل شموس" at bounding box center [871, 607] width 129 height 29
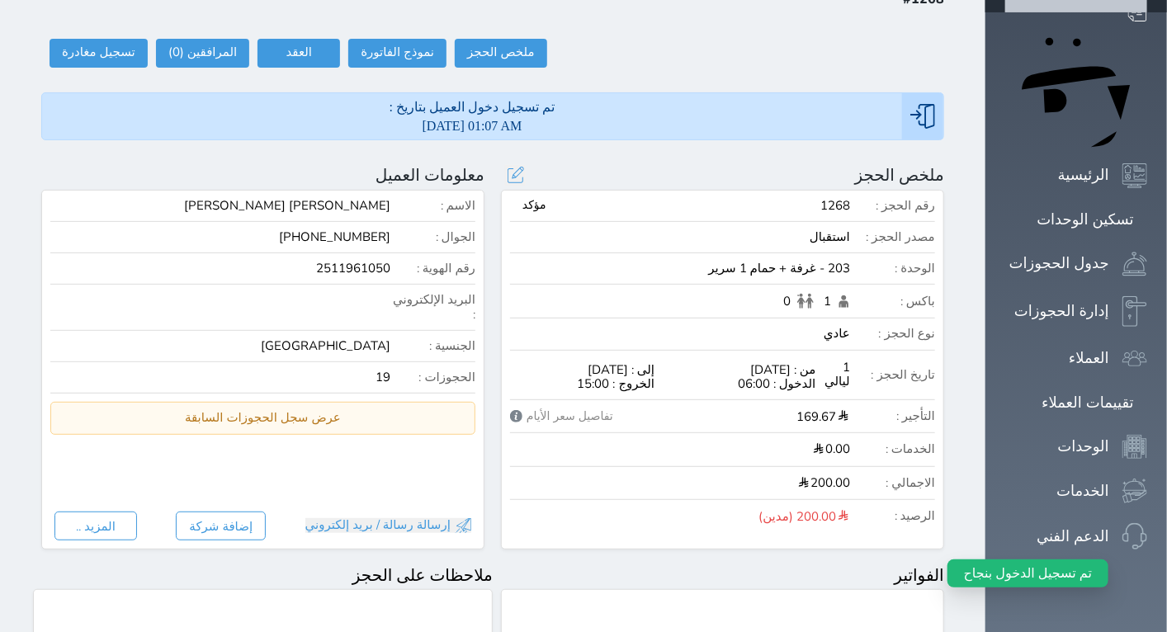
scroll to position [0, 0]
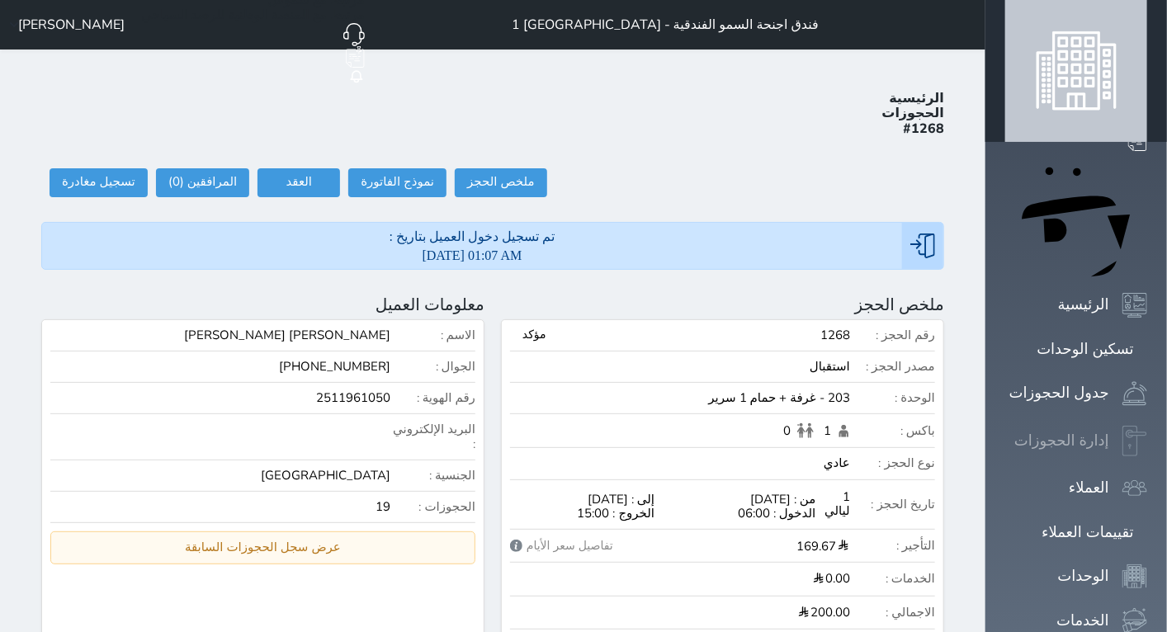
click at [1100, 426] on link "إدارة الحجوزات" at bounding box center [1077, 441] width 142 height 31
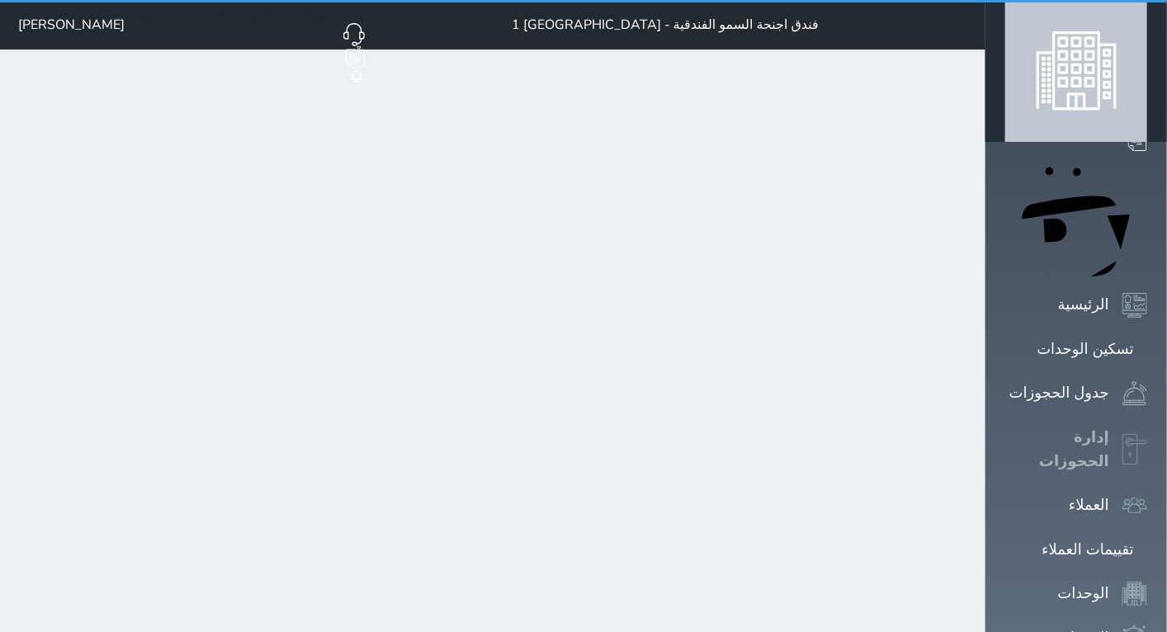
select select "open_all"
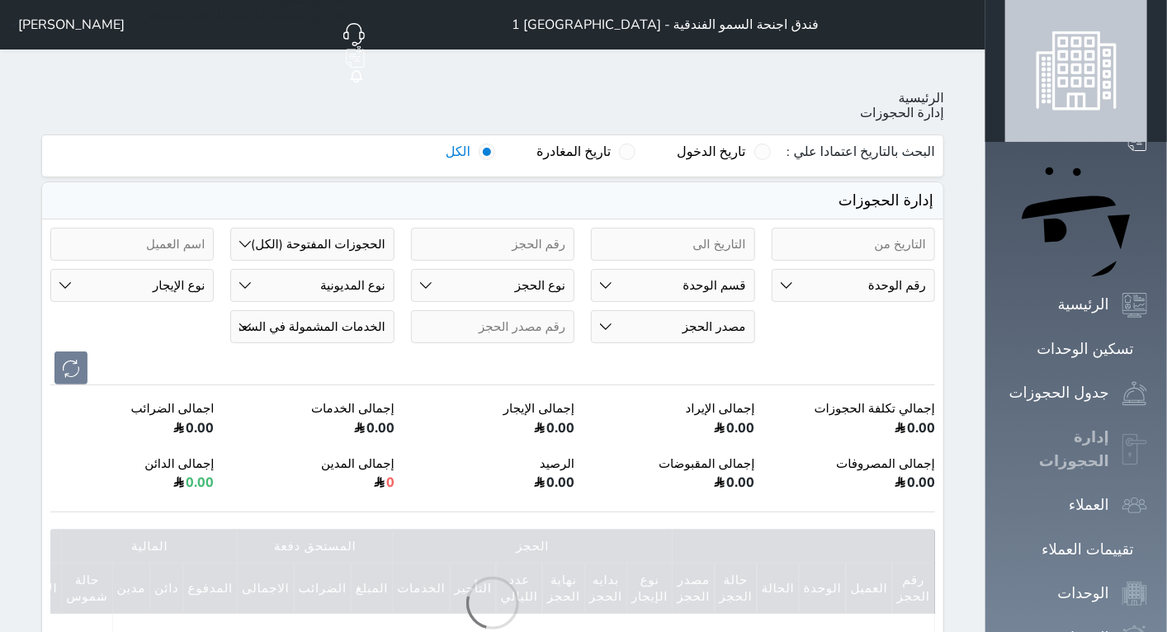
click at [1123, 434] on icon at bounding box center [1135, 449] width 25 height 31
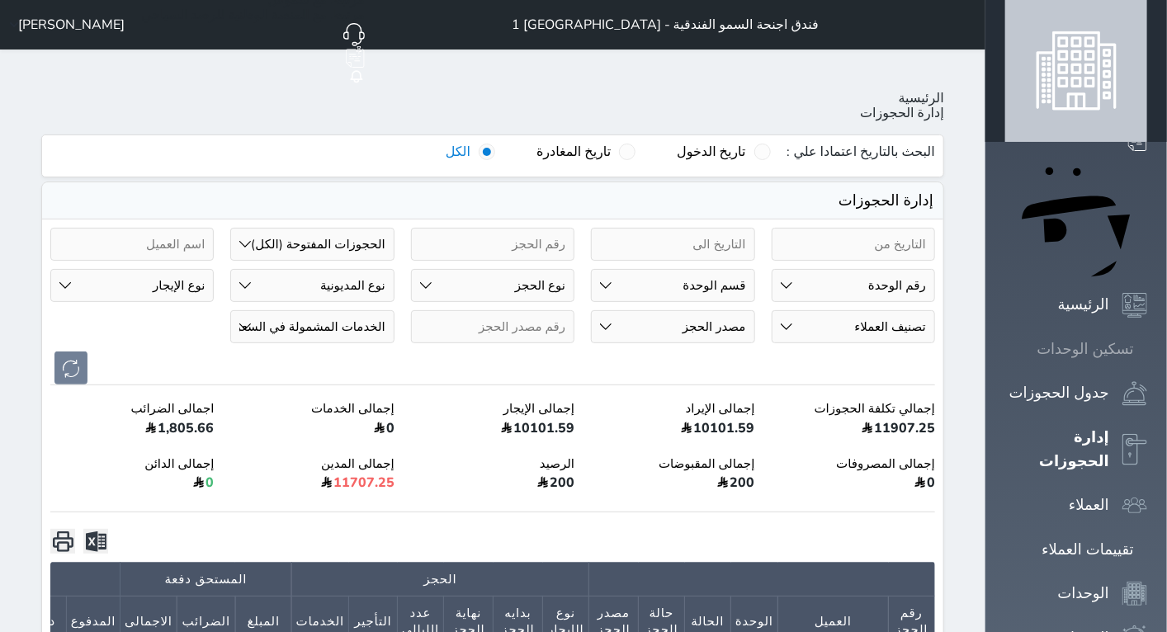
click at [1124, 338] on div "تسكين الوحدات" at bounding box center [1086, 350] width 97 height 24
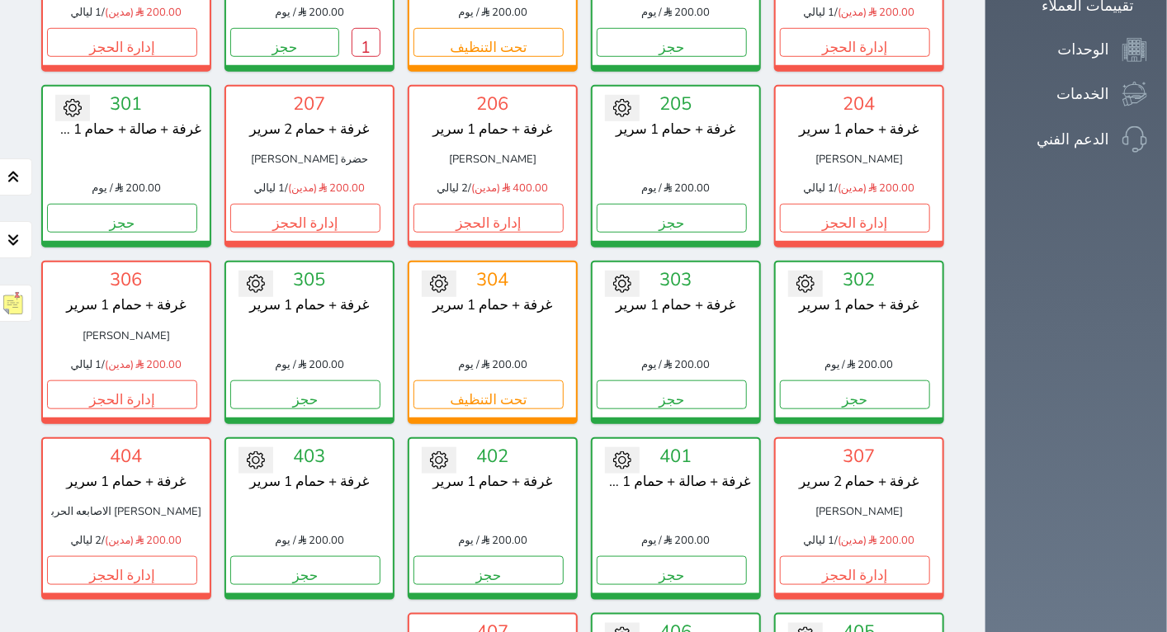
scroll to position [617, 0]
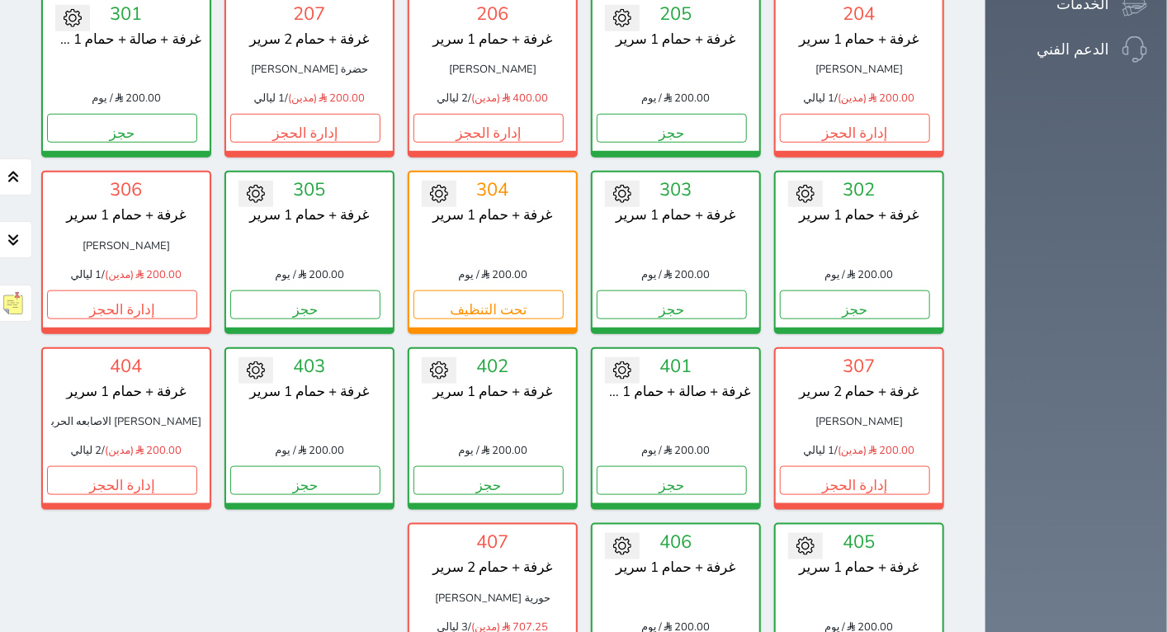
drag, startPoint x: 1124, startPoint y: 193, endPoint x: 176, endPoint y: 457, distance: 983.9
click at [159, 469] on section "تحويل لمتاح 101 غرفة + حمام 1 سرير 200.00 / يوم تحت التنظيف تغيير الحالة الى صي…" at bounding box center [493, 165] width 916 height 1058
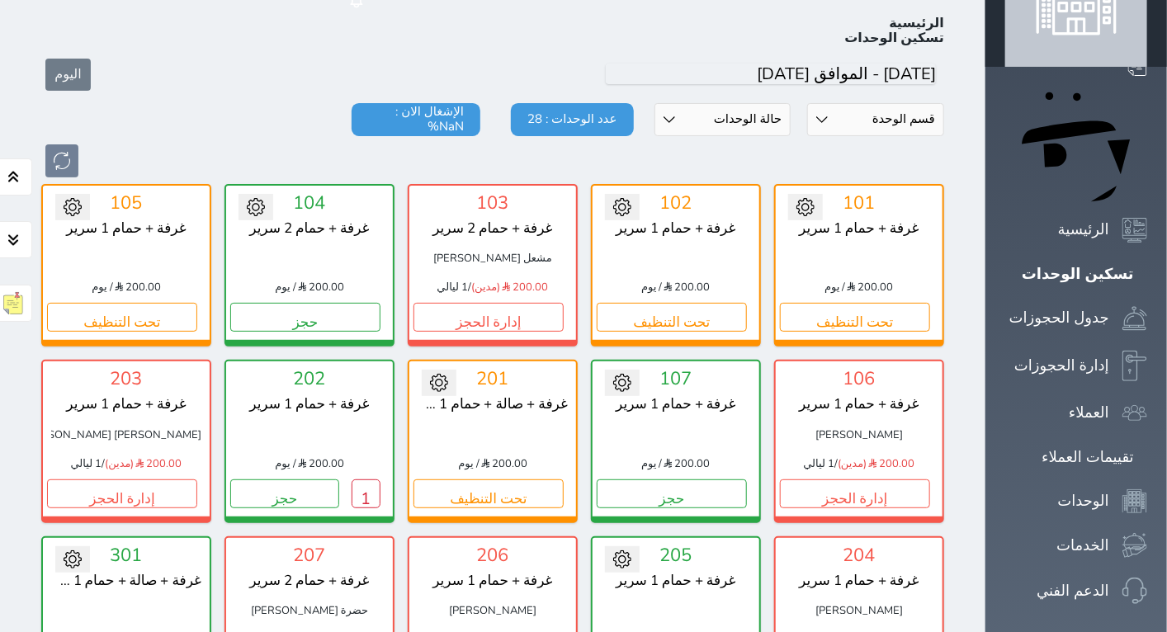
scroll to position [0, 0]
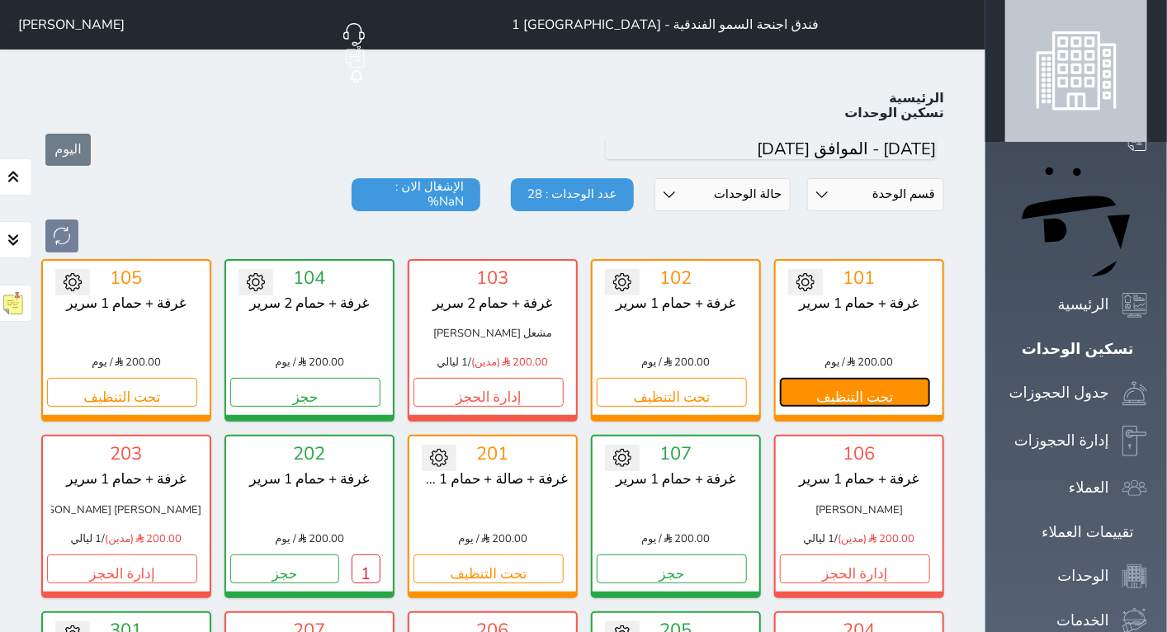
click at [930, 378] on button "تحت التنظيف" at bounding box center [855, 392] width 150 height 29
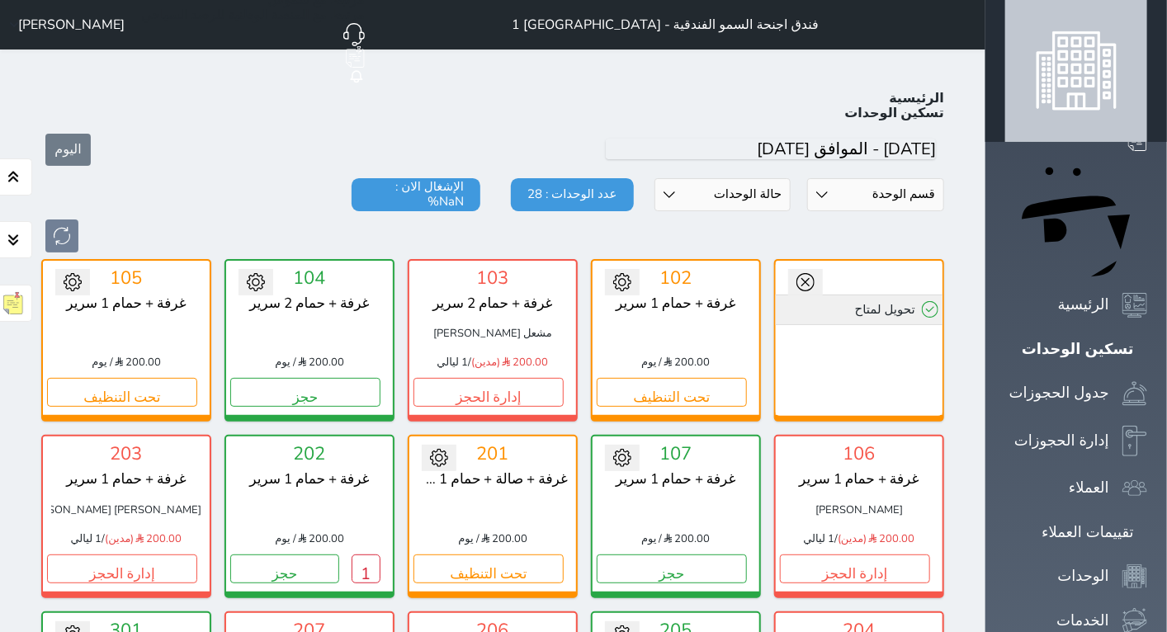
click at [939, 301] on icon at bounding box center [930, 309] width 17 height 17
